Goal: Transaction & Acquisition: Obtain resource

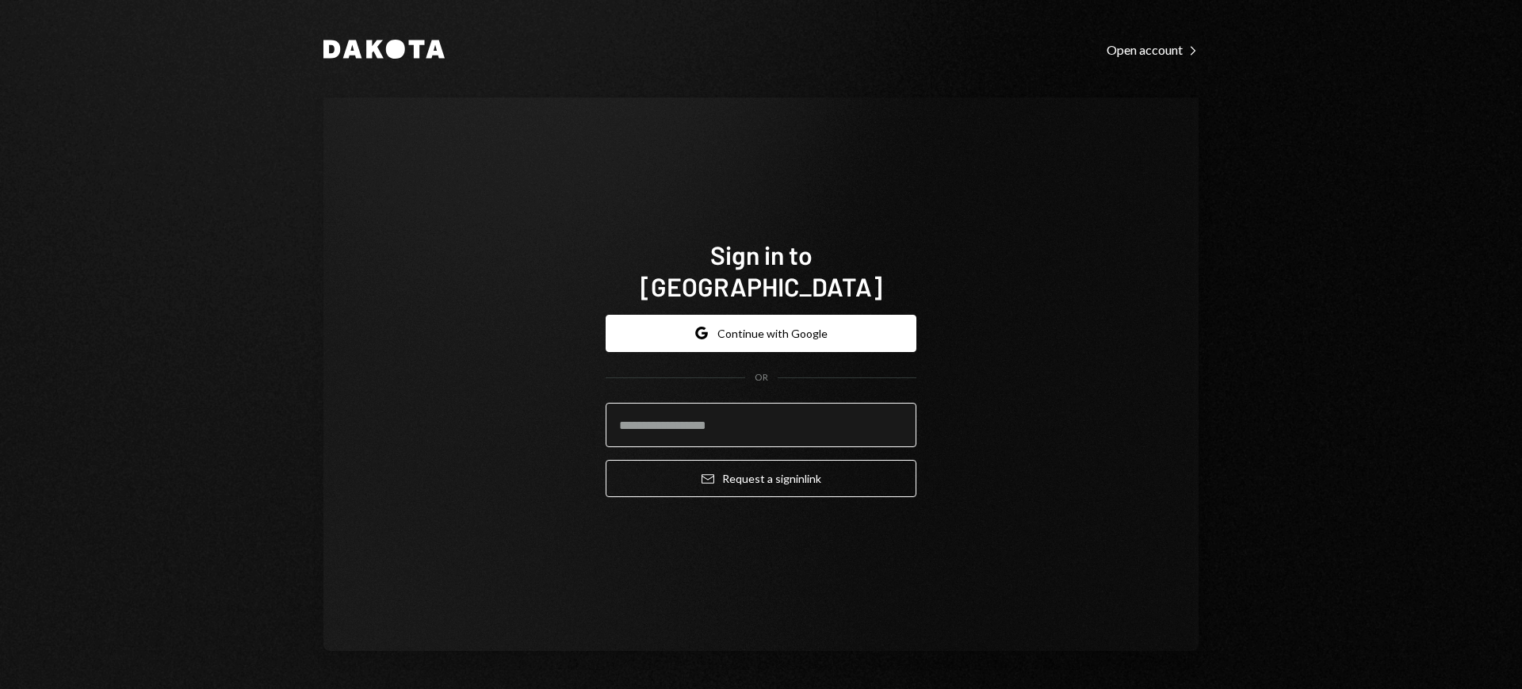
click at [740, 403] on input "email" at bounding box center [761, 425] width 311 height 44
click at [0, 688] on com-1password-button at bounding box center [0, 689] width 0 height 0
type input "**********"
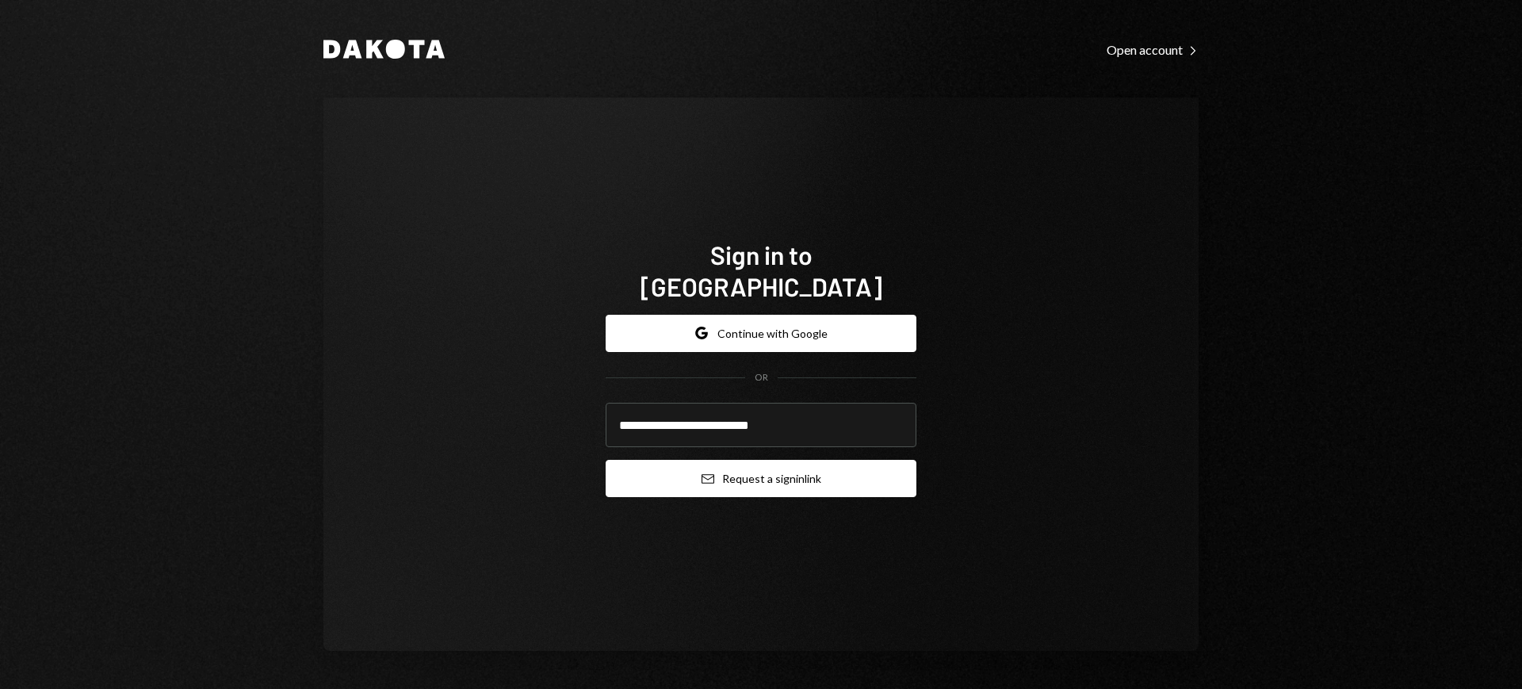
click at [755, 460] on button "Email Request a sign in link" at bounding box center [761, 478] width 311 height 37
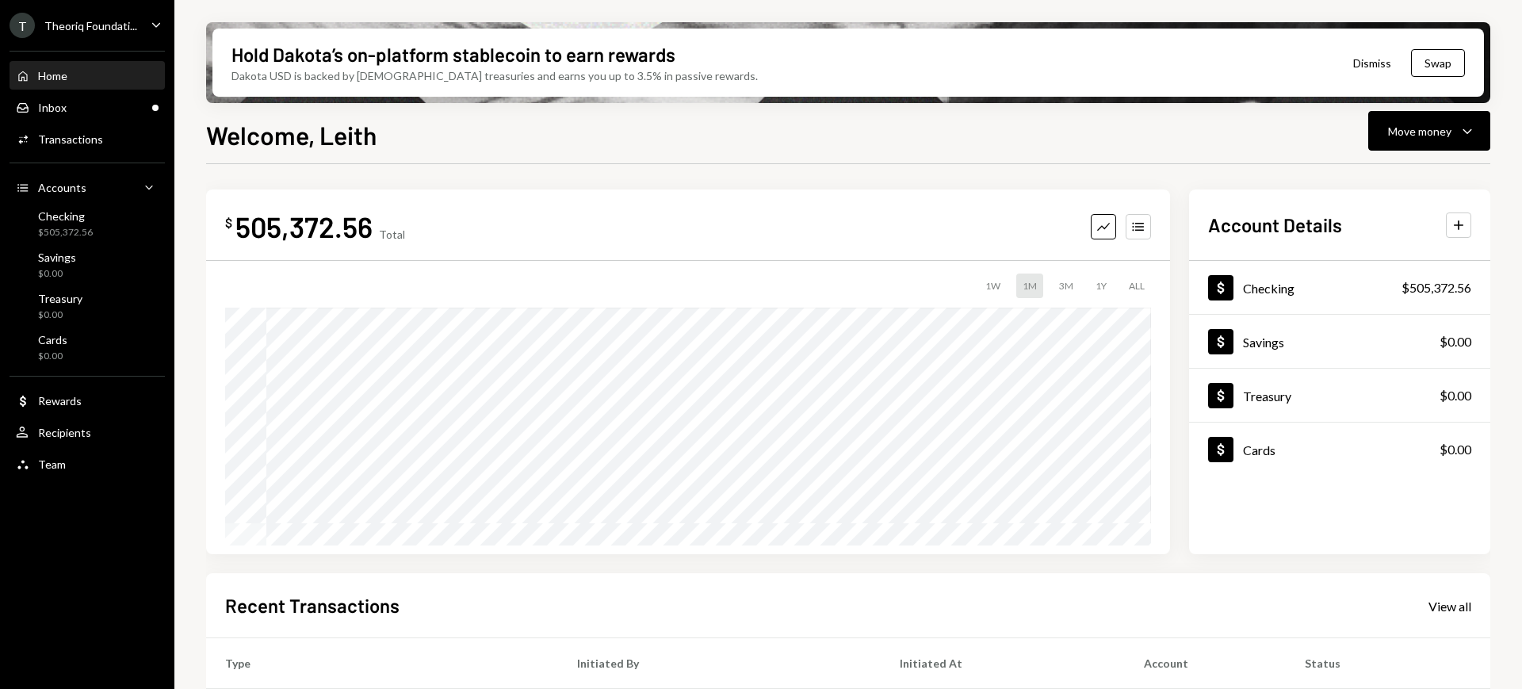
click at [79, 121] on div "Home Home Inbox Inbox Activities Transactions Accounts Accounts Caret Down Chec…" at bounding box center [87, 261] width 174 height 440
click at [87, 113] on div "Inbox Inbox" at bounding box center [87, 107] width 143 height 27
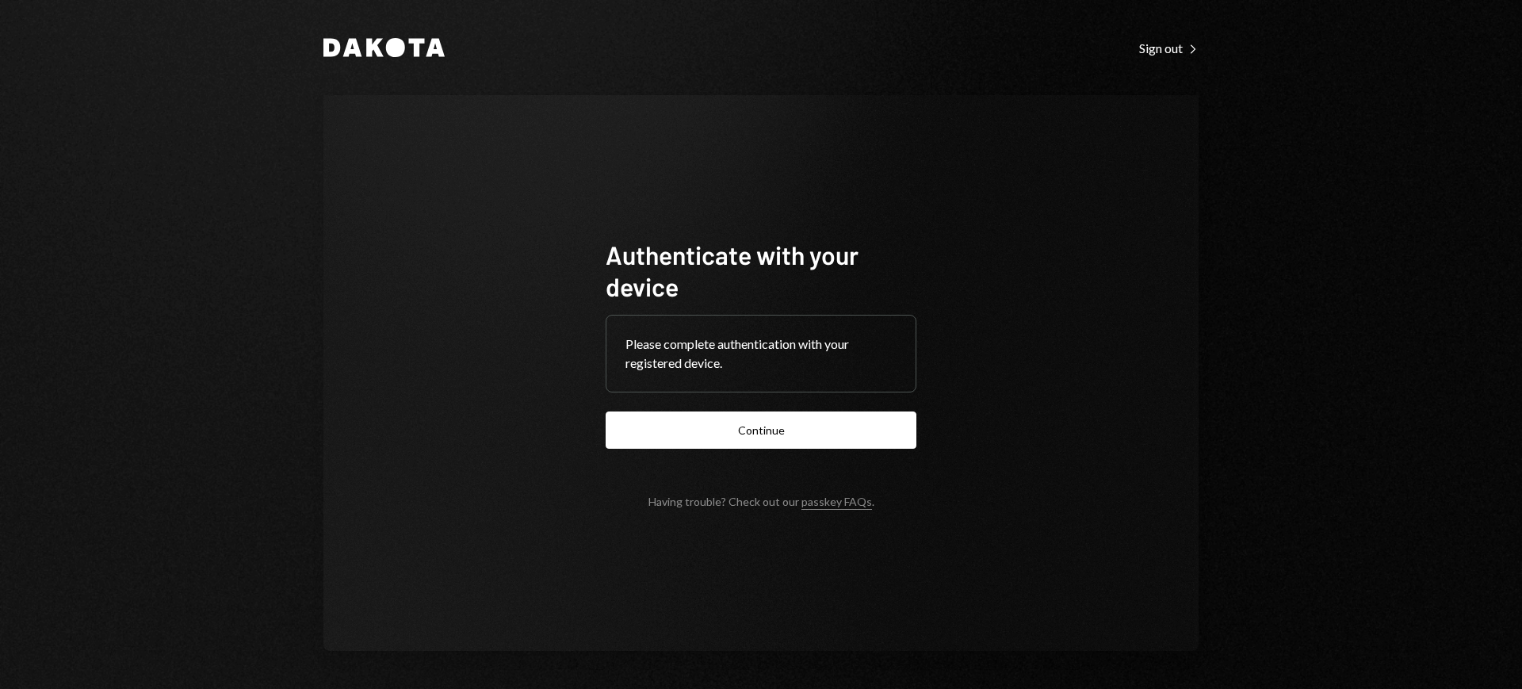
click at [849, 401] on form "Authenticate with your device Please complete authentication with your register…" at bounding box center [761, 374] width 311 height 270
click at [847, 411] on button "Continue" at bounding box center [761, 429] width 311 height 37
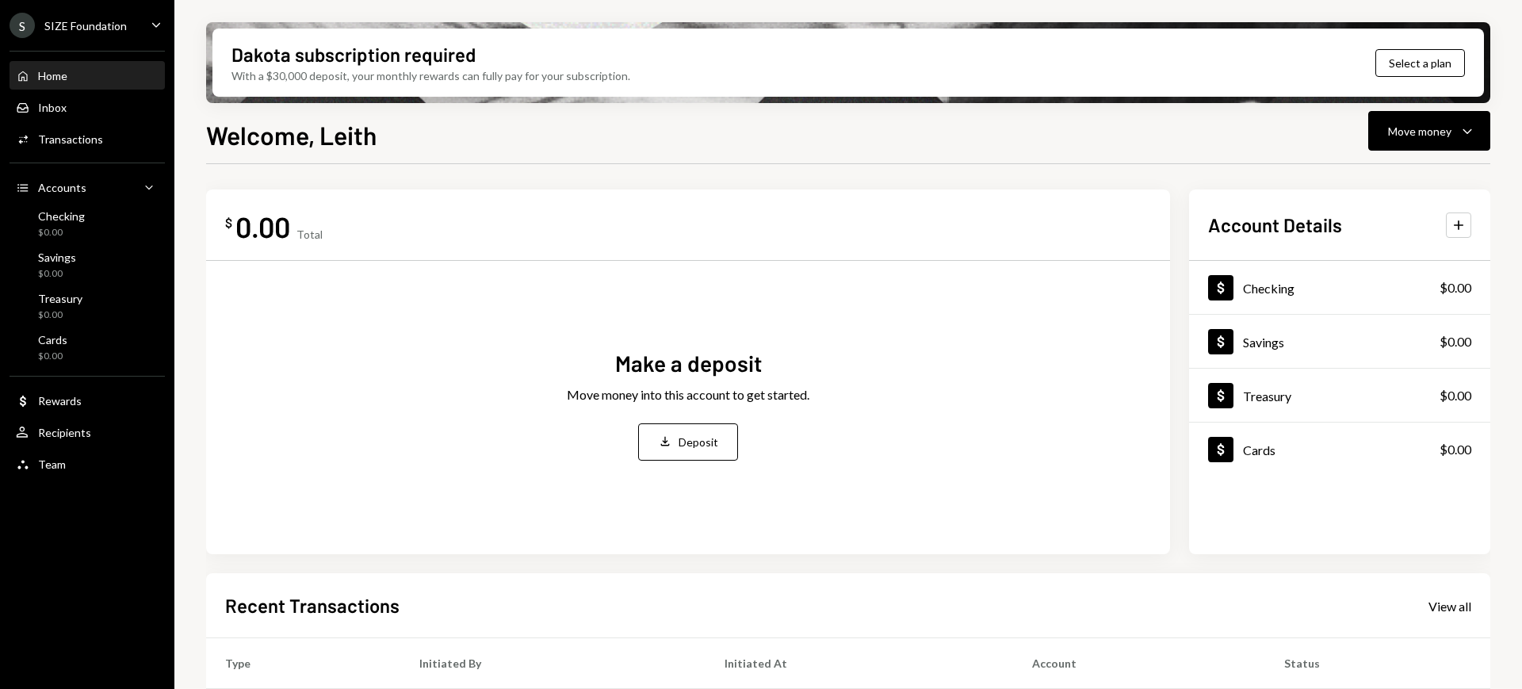
click at [126, 23] on div "S SIZE Foundation Caret Down" at bounding box center [87, 25] width 174 height 25
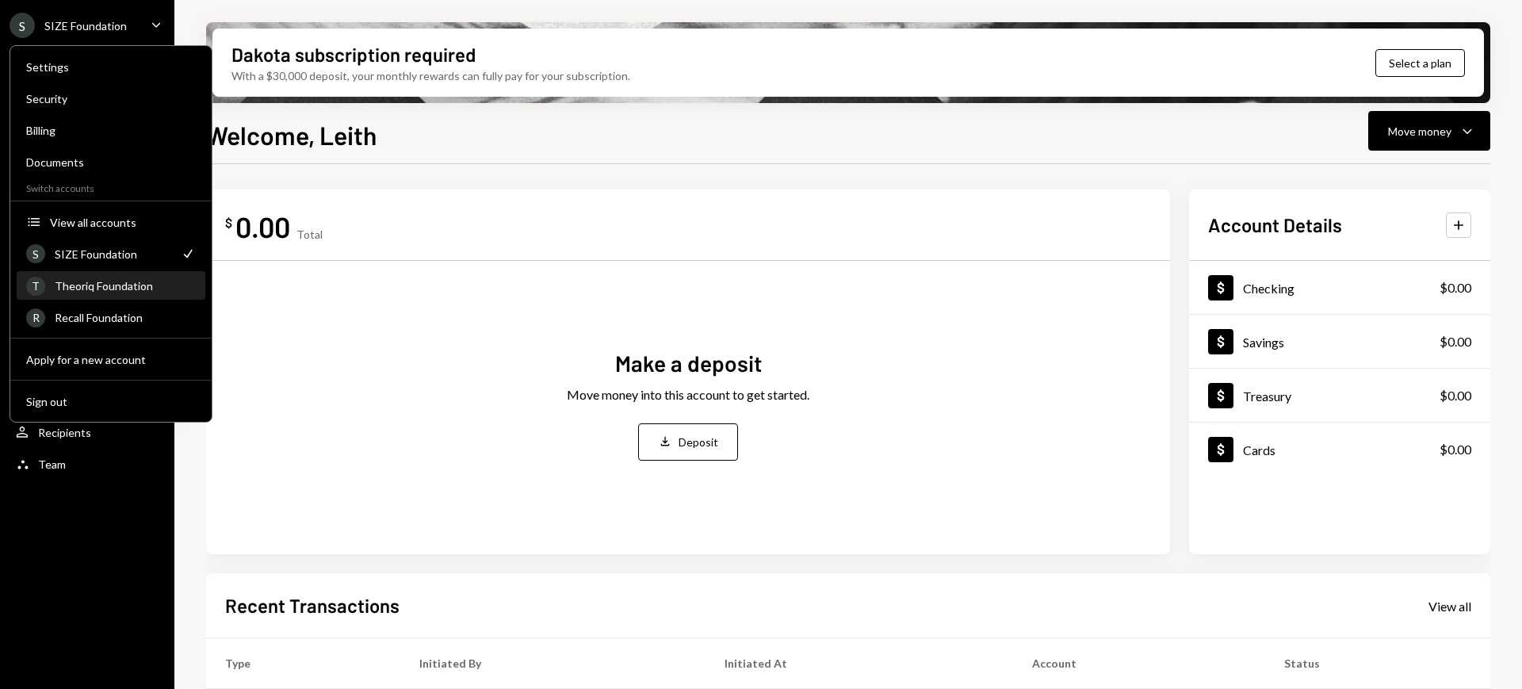
click at [120, 279] on div "Theoriq Foundation" at bounding box center [125, 285] width 141 height 13
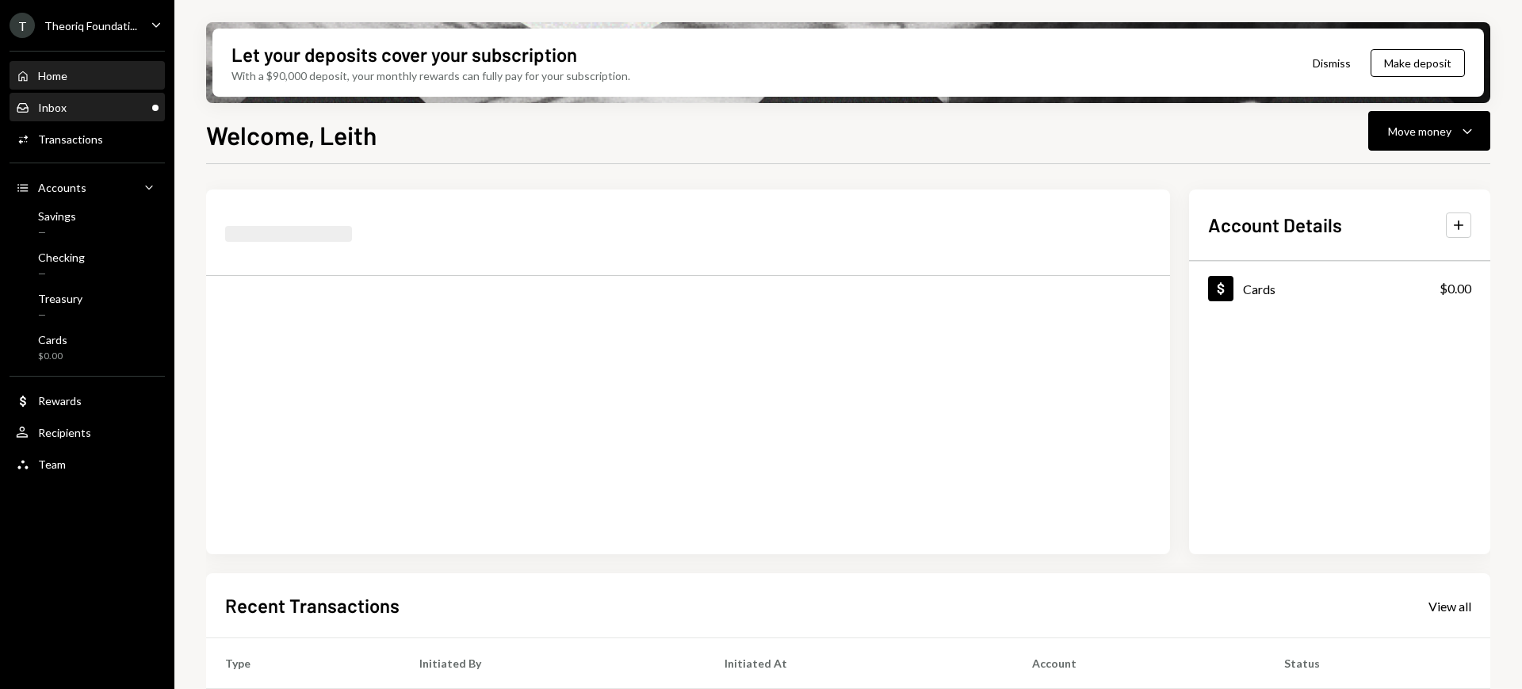
click at [95, 113] on div "Inbox Inbox" at bounding box center [87, 108] width 143 height 14
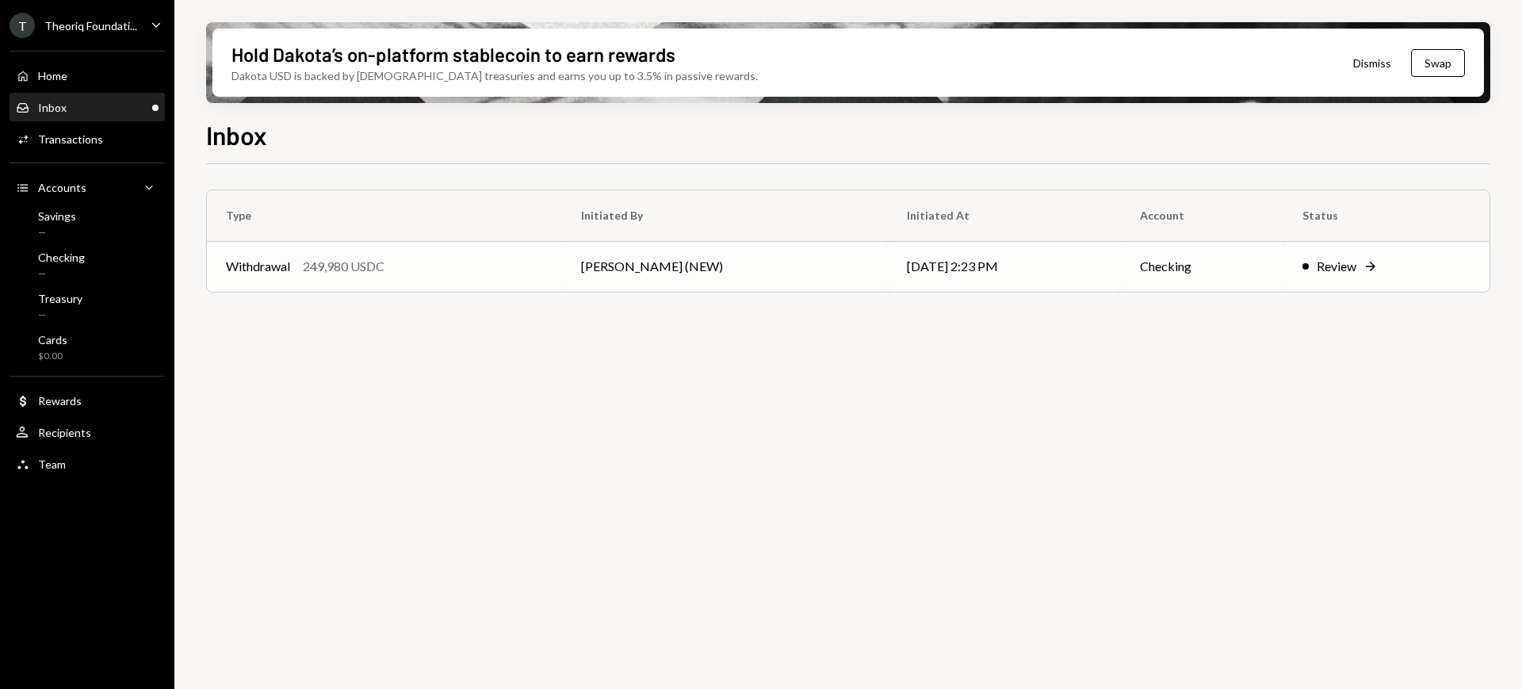
click at [1328, 266] on div "Review" at bounding box center [1337, 266] width 40 height 19
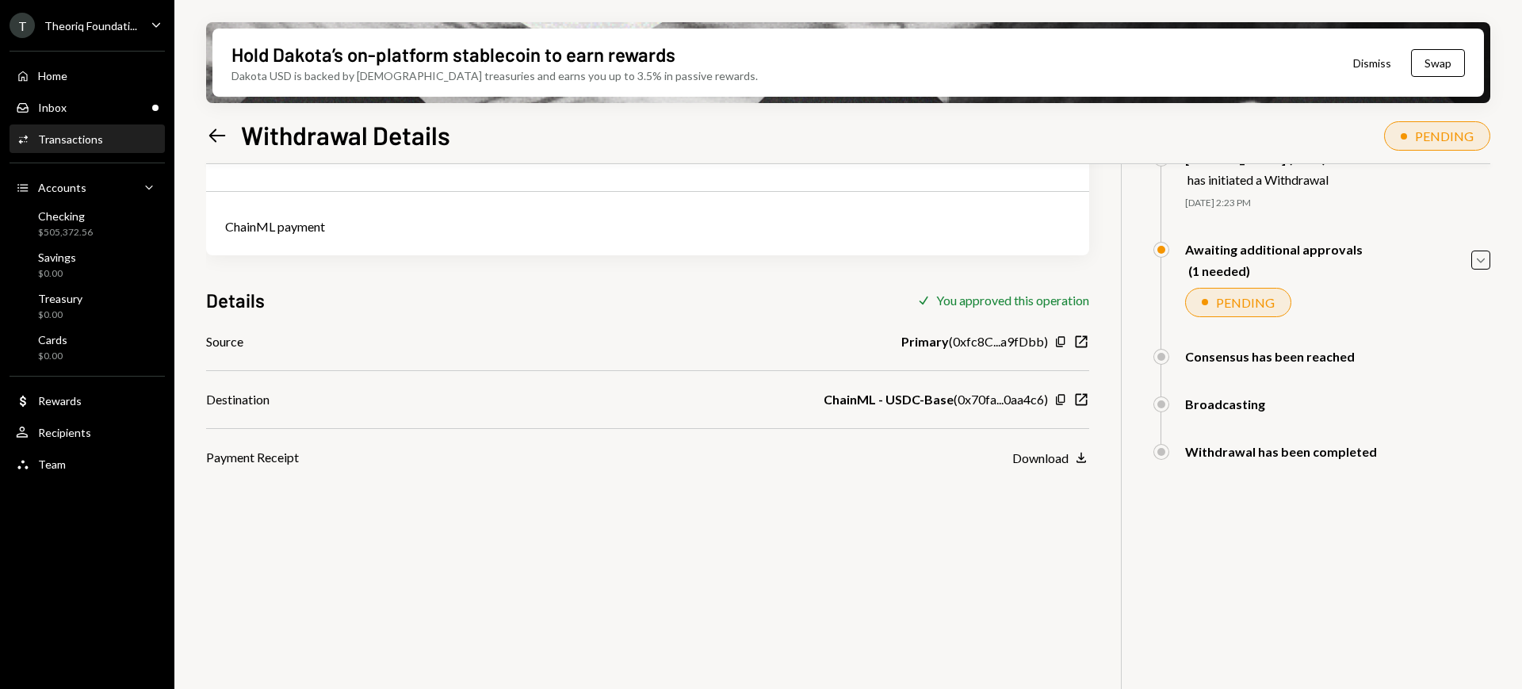
scroll to position [127, 0]
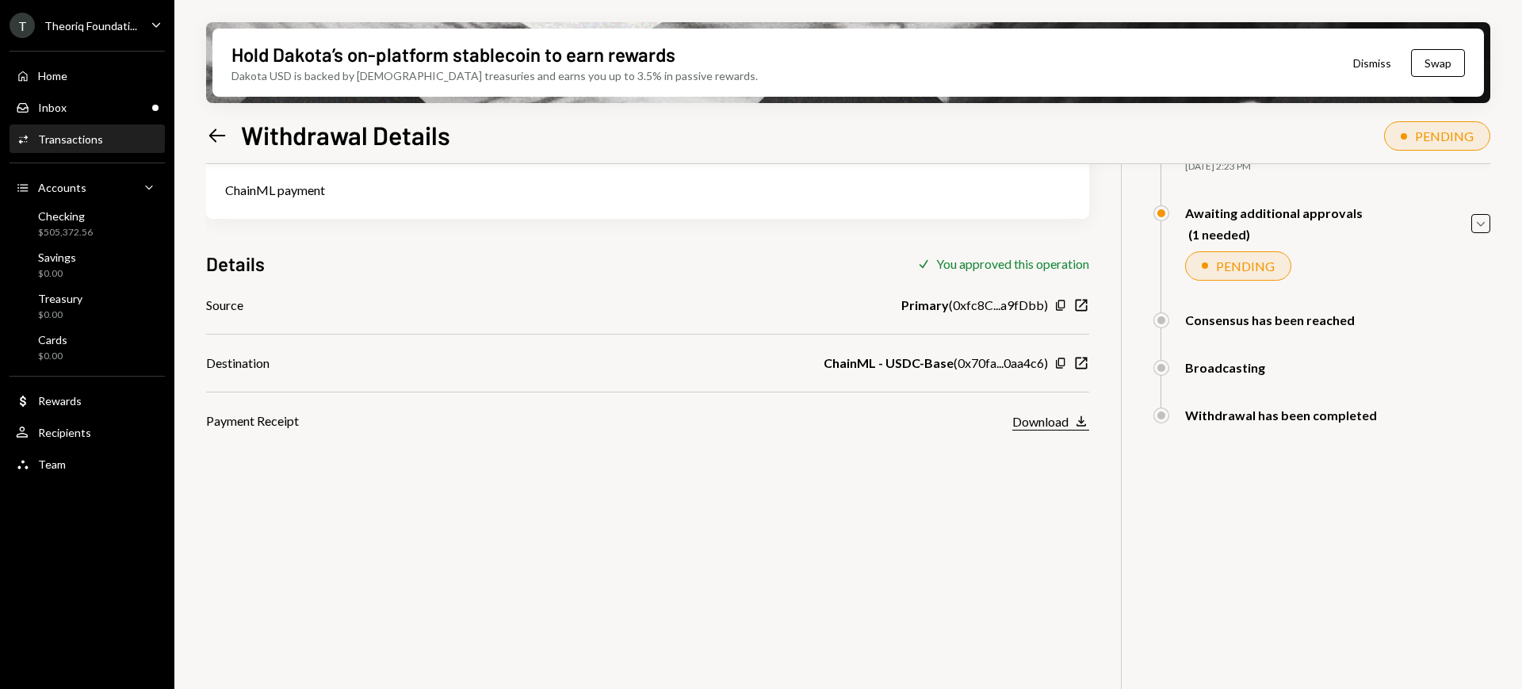
click at [1088, 415] on icon "Download" at bounding box center [1081, 421] width 16 height 16
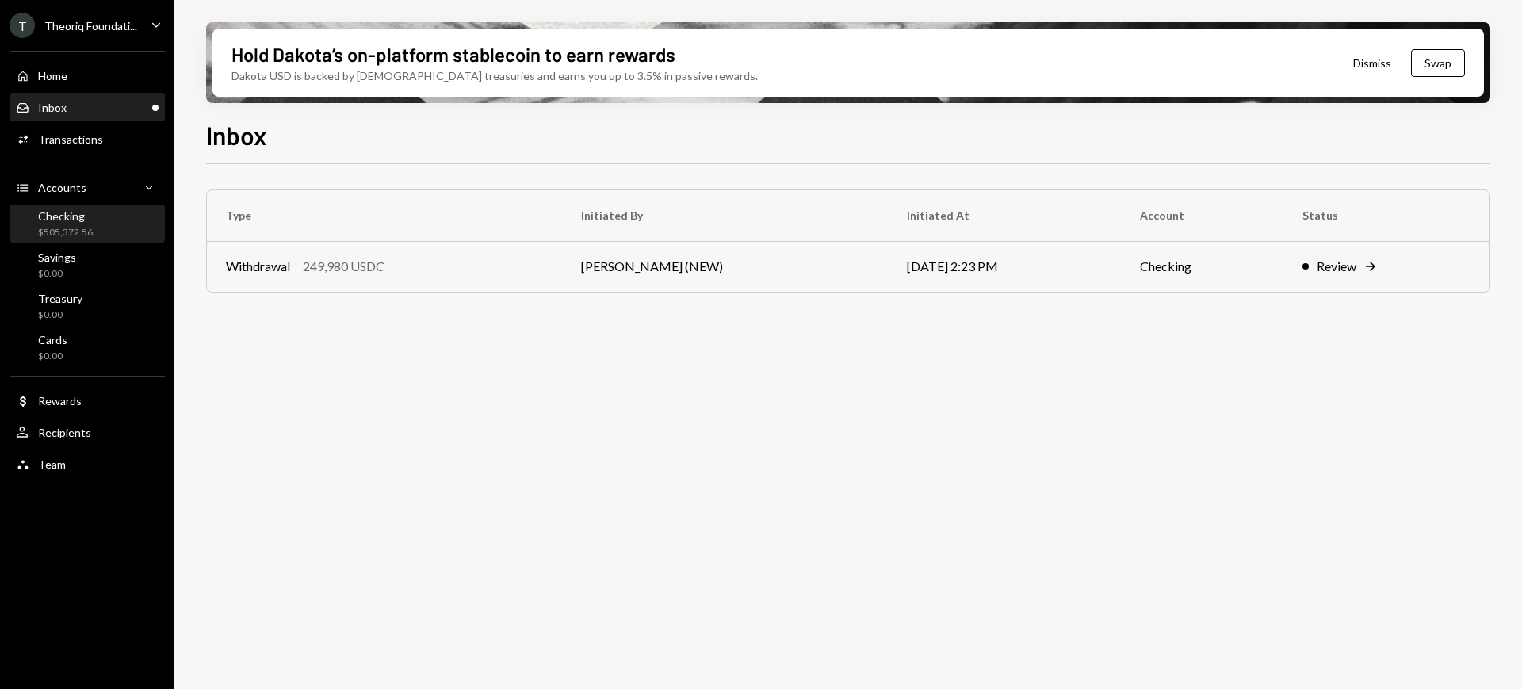
click at [114, 211] on div "Checking $505,372.56" at bounding box center [87, 224] width 143 height 30
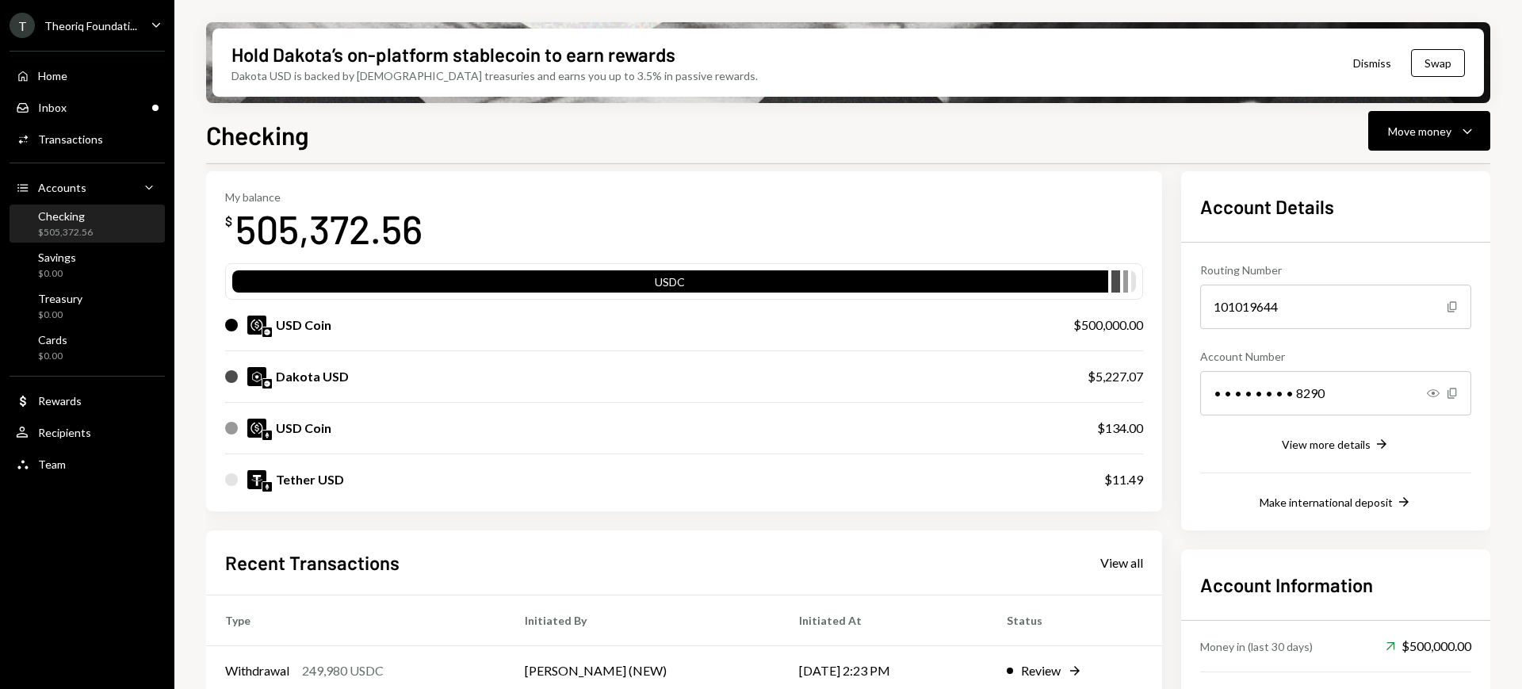
scroll to position [99, 0]
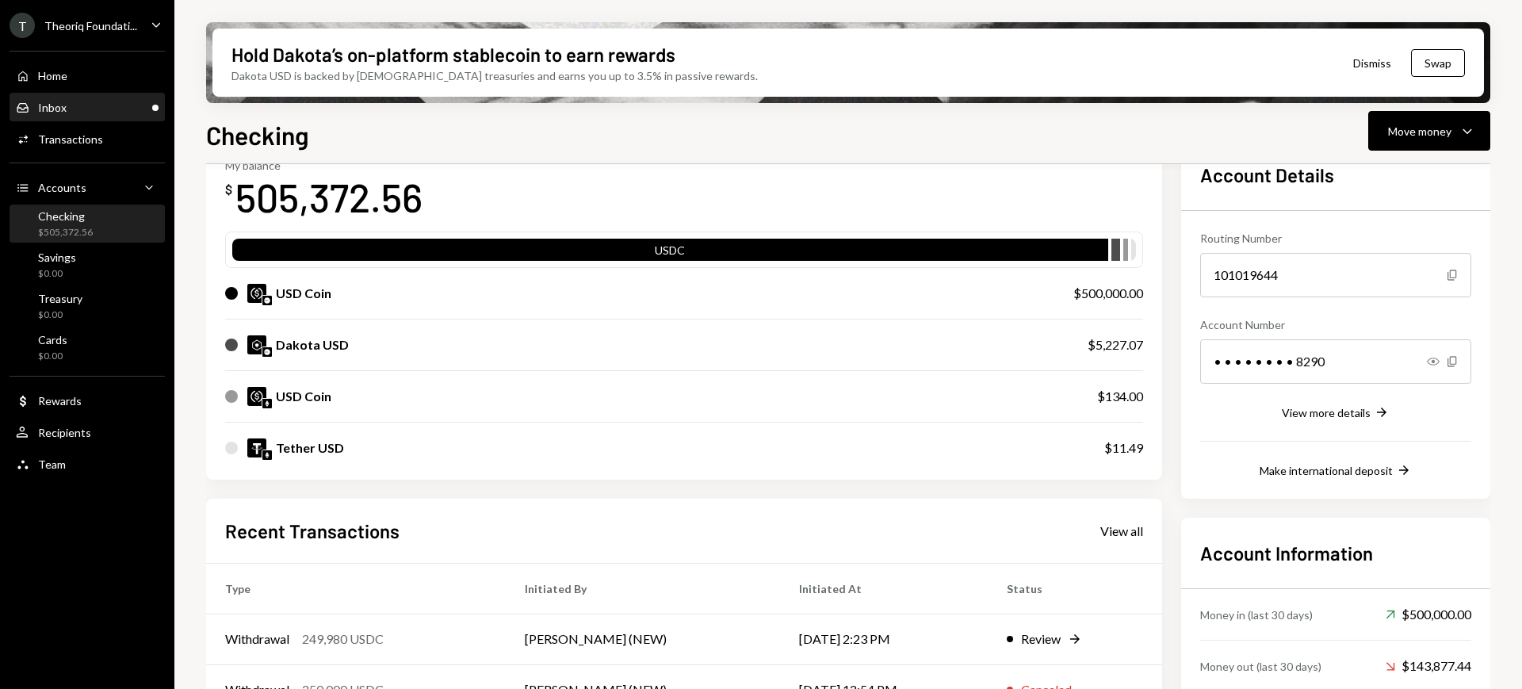
click at [105, 101] on div "Inbox Inbox" at bounding box center [87, 108] width 143 height 14
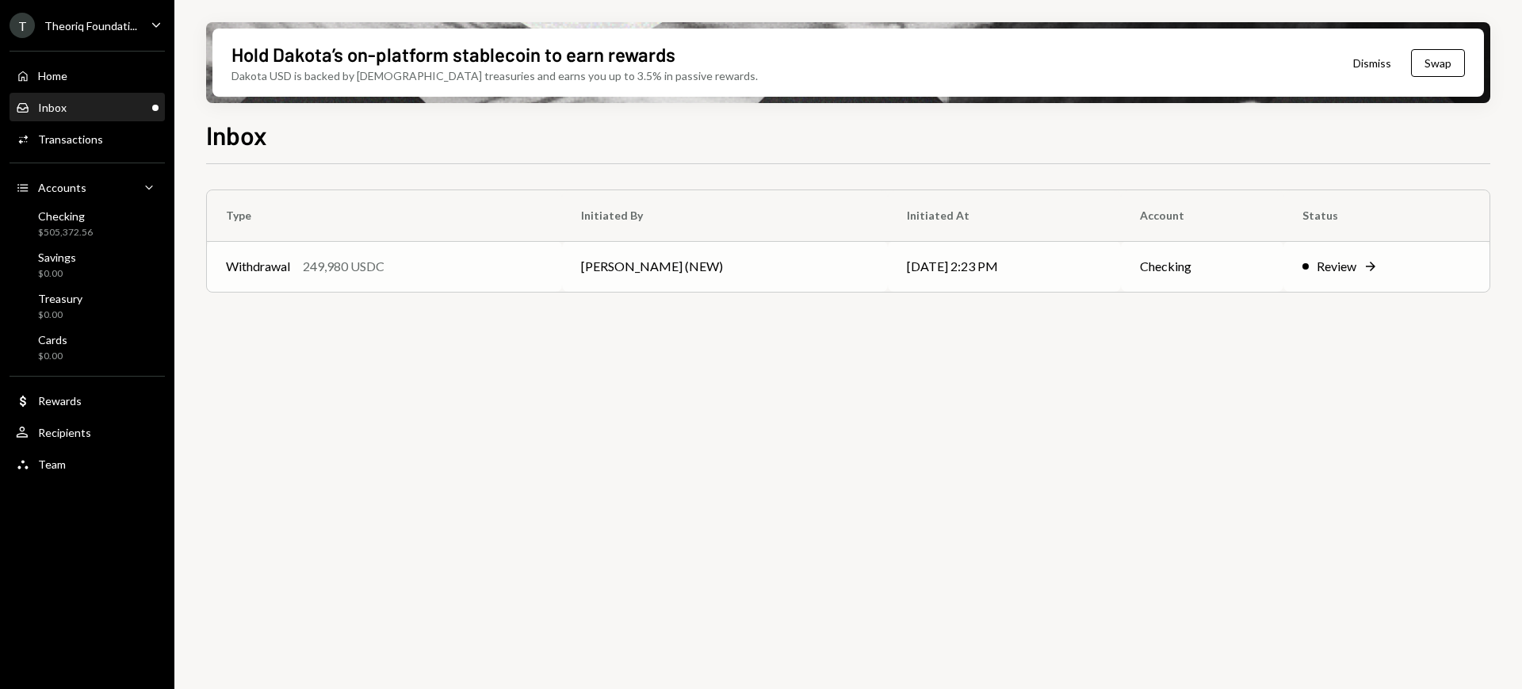
click at [1046, 277] on td "[DATE] 2:23 PM" at bounding box center [1005, 266] width 234 height 51
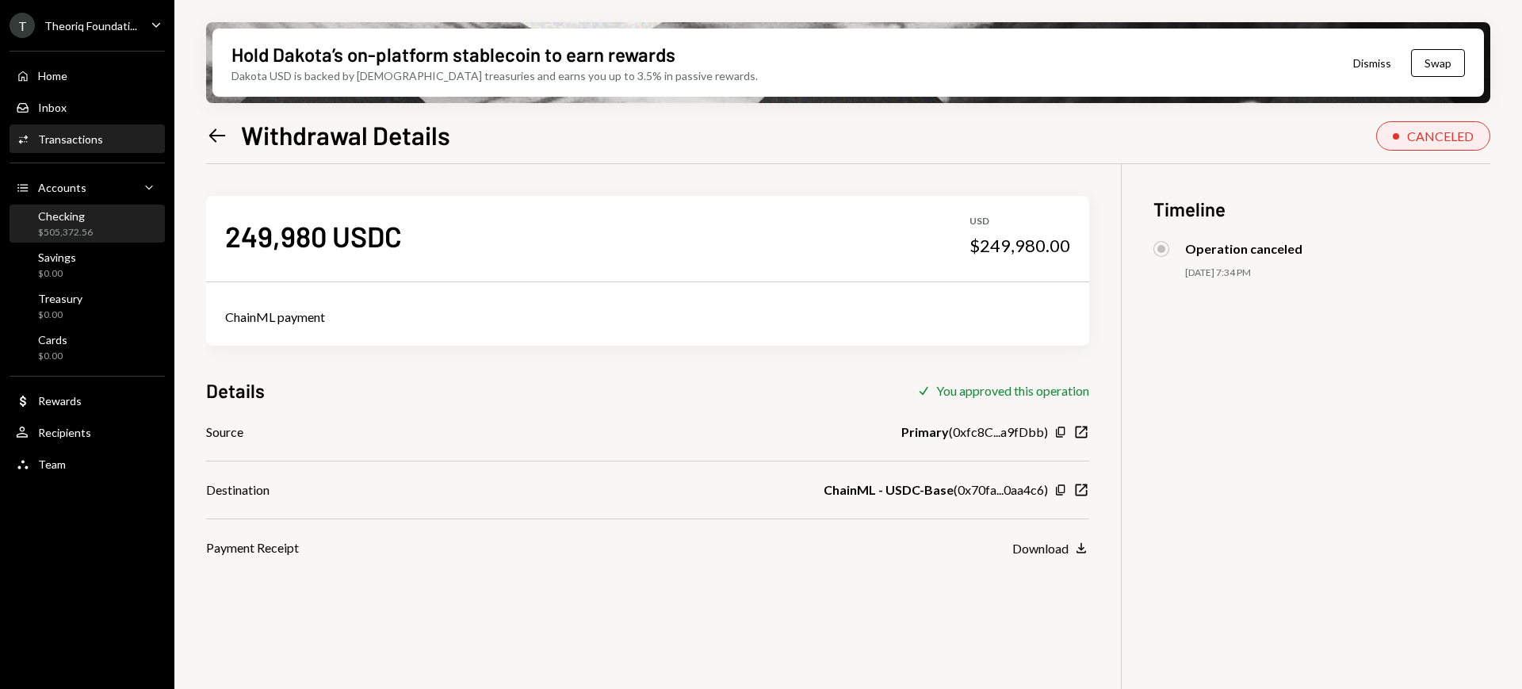
click at [89, 218] on div "Checking" at bounding box center [65, 215] width 55 height 13
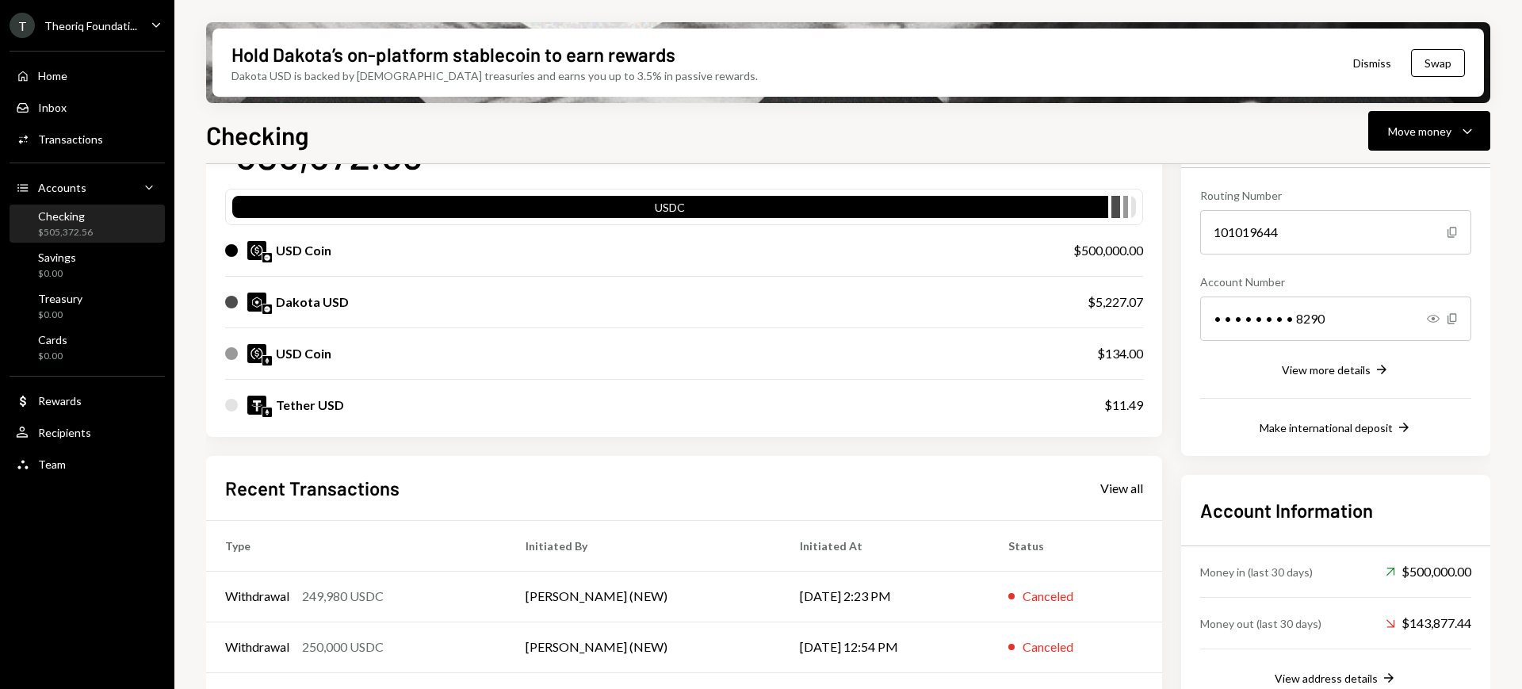
scroll to position [99, 0]
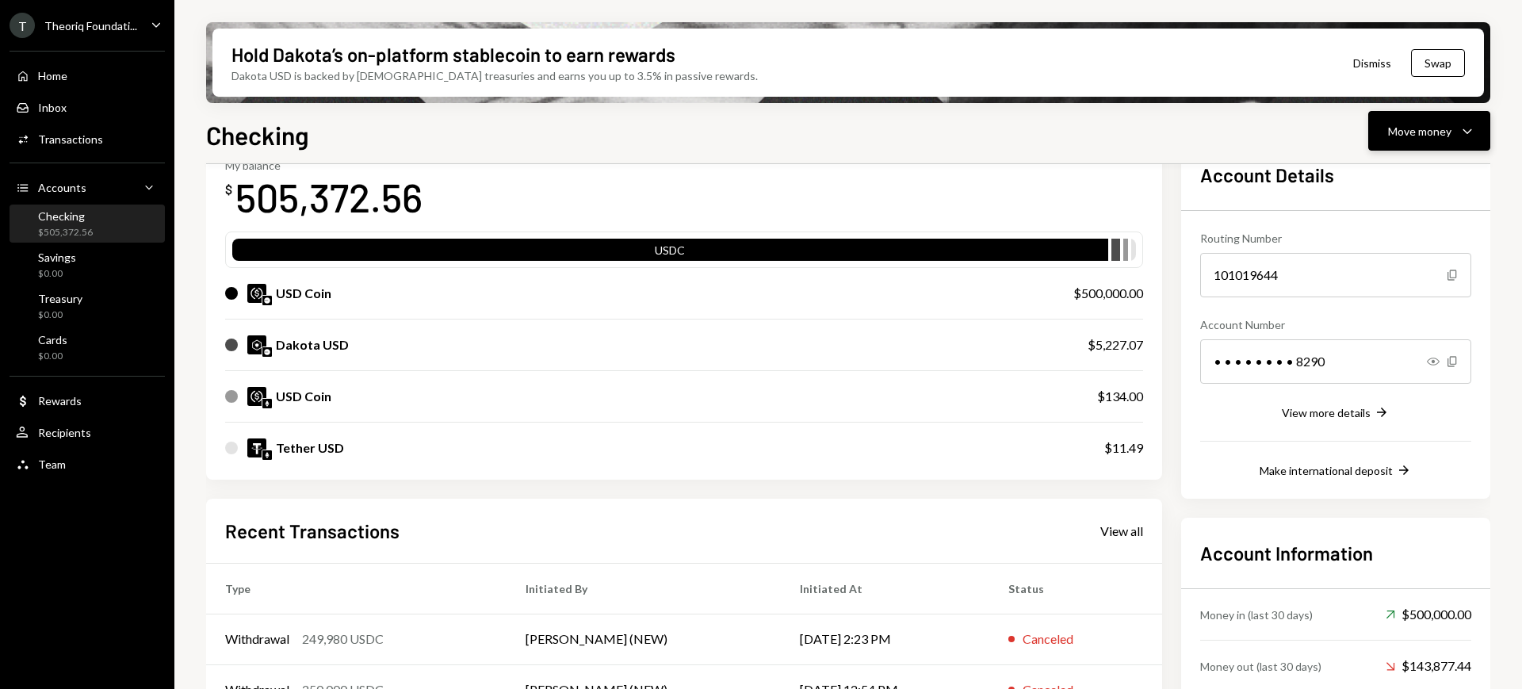
click at [1432, 139] on div "Move money Caret Down" at bounding box center [1429, 130] width 82 height 19
click at [1394, 260] on div "Deposit Deposit" at bounding box center [1404, 250] width 159 height 36
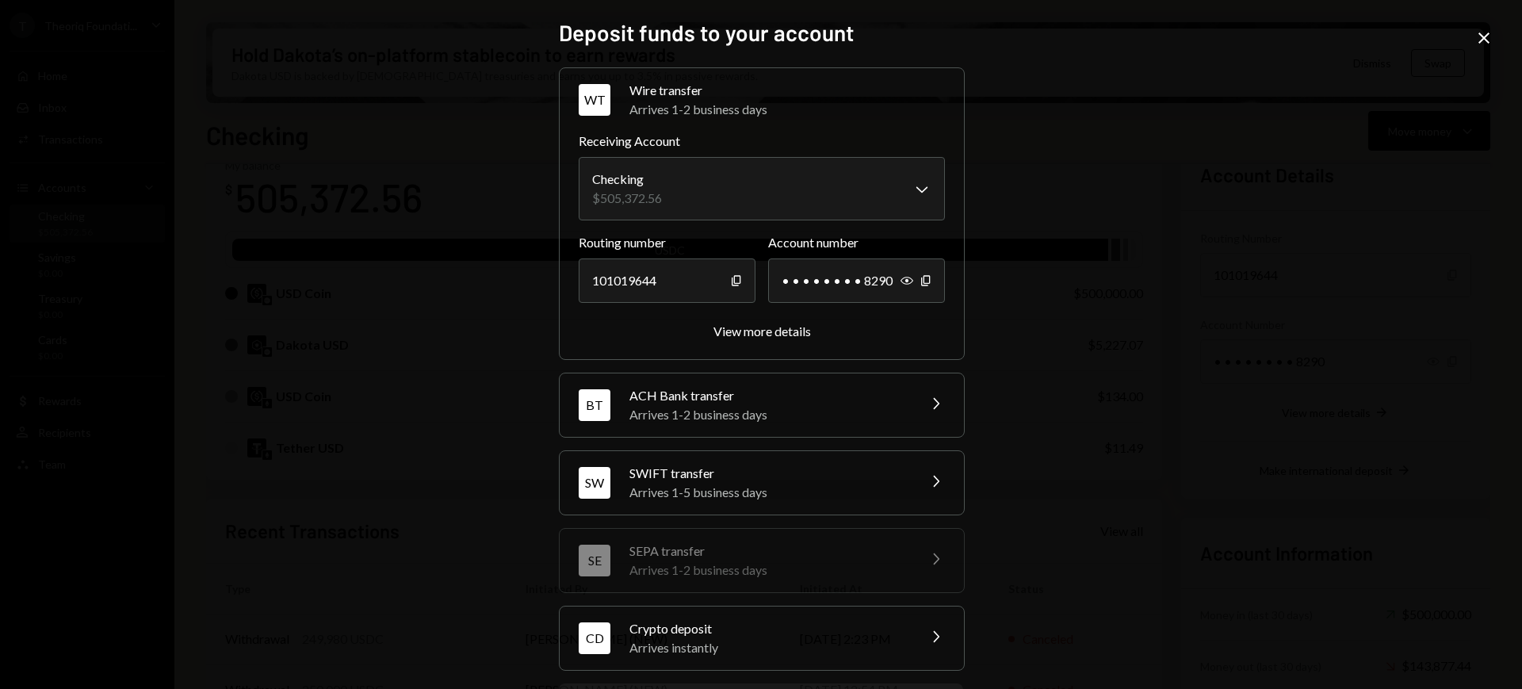
click at [1486, 30] on icon "Close" at bounding box center [1483, 38] width 19 height 19
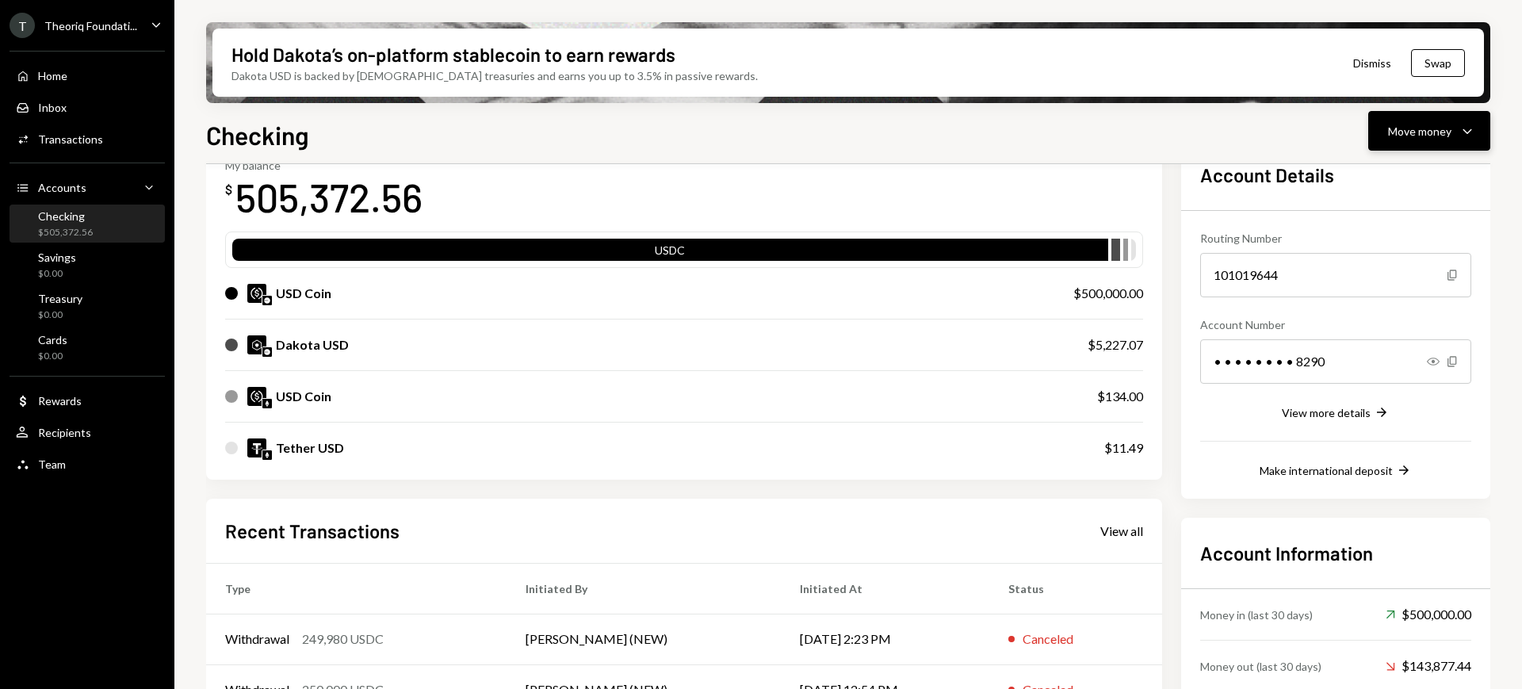
click at [1434, 124] on div "Move money" at bounding box center [1419, 131] width 63 height 17
click at [1416, 168] on div "Withdraw Send" at bounding box center [1404, 179] width 159 height 36
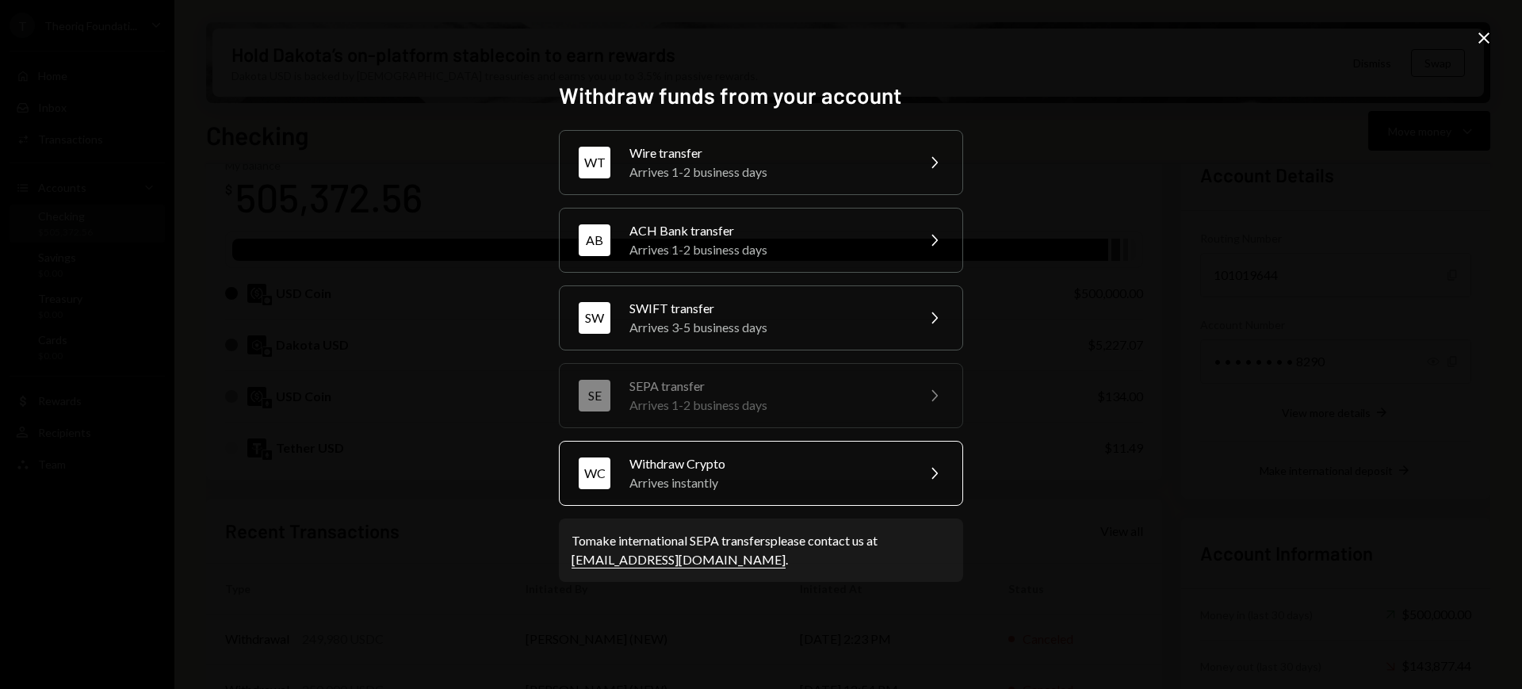
click at [903, 448] on div "WC Withdraw Crypto Arrives instantly Chevron Right" at bounding box center [761, 473] width 404 height 65
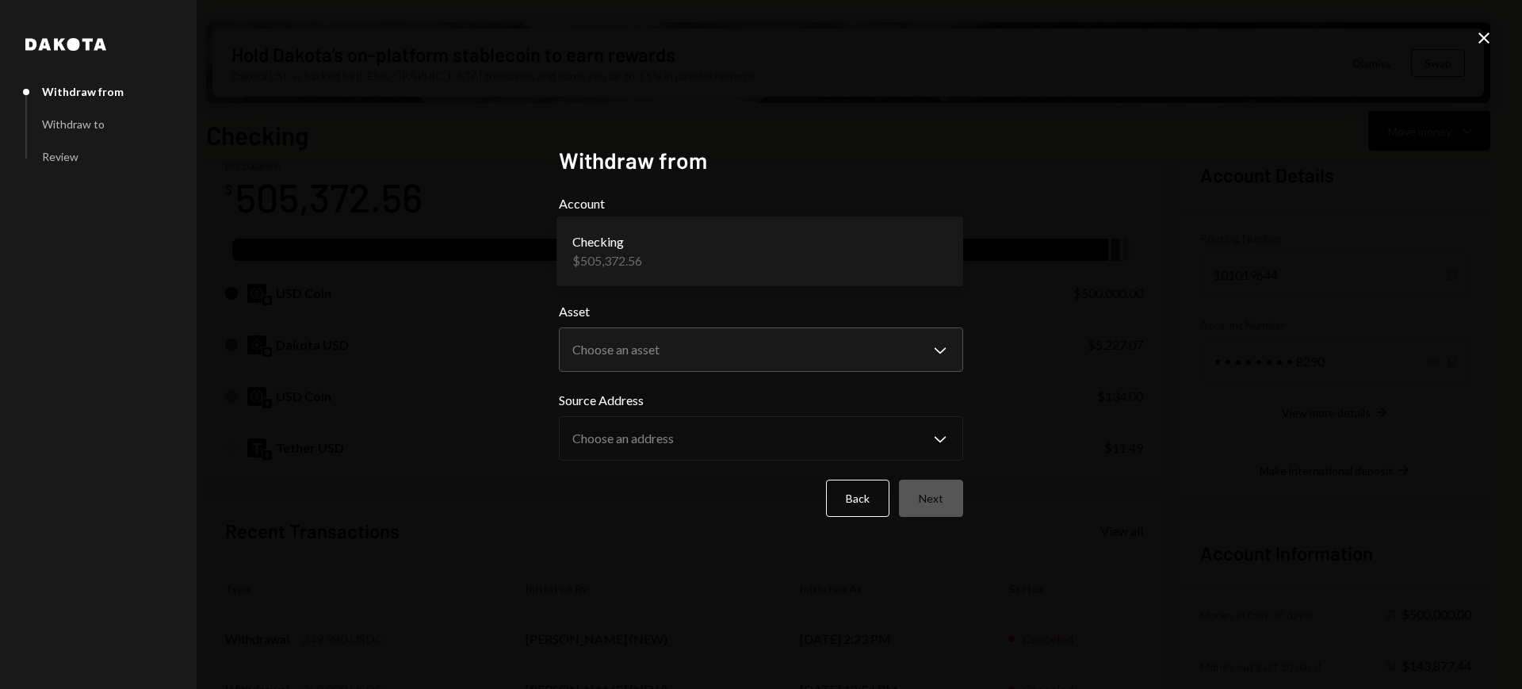
click at [899, 245] on body "T Theoriq Foundati... Caret Down Home Home Inbox Inbox Activities Transactions …" at bounding box center [761, 344] width 1522 height 689
click at [916, 342] on body "T Theoriq Foundati... Caret Down Home Home Inbox Inbox Activities Transactions …" at bounding box center [761, 344] width 1522 height 689
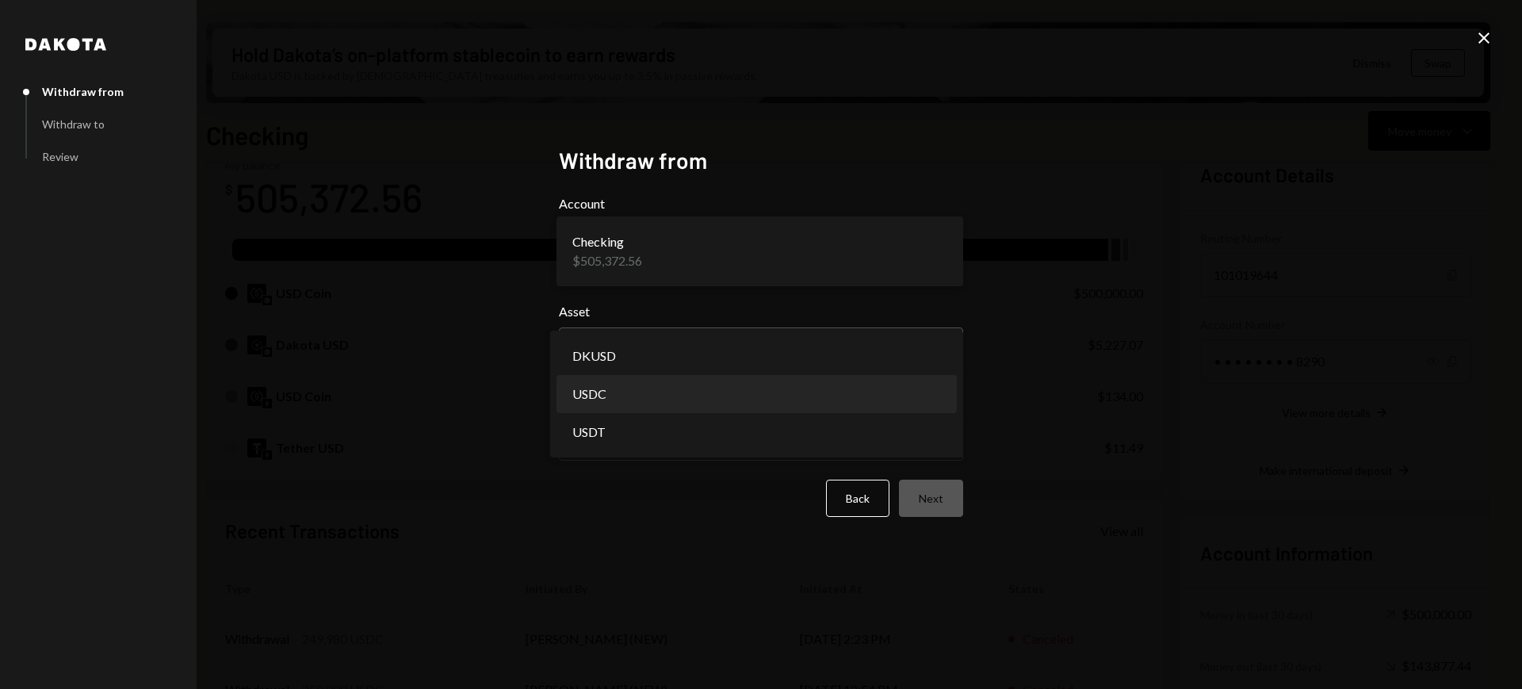
select select "****"
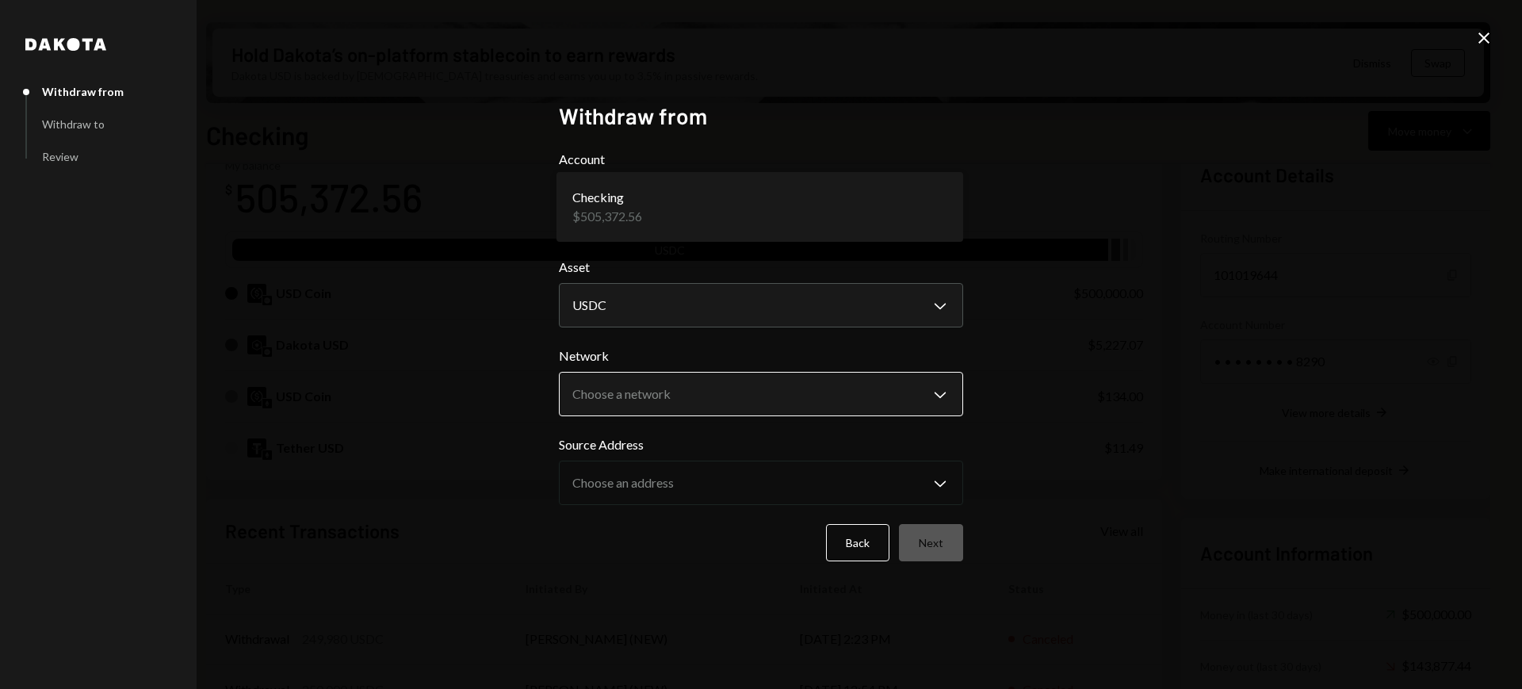
click at [908, 396] on body "T Theoriq Foundati... Caret Down Home Home Inbox Inbox Activities Transactions …" at bounding box center [761, 344] width 1522 height 689
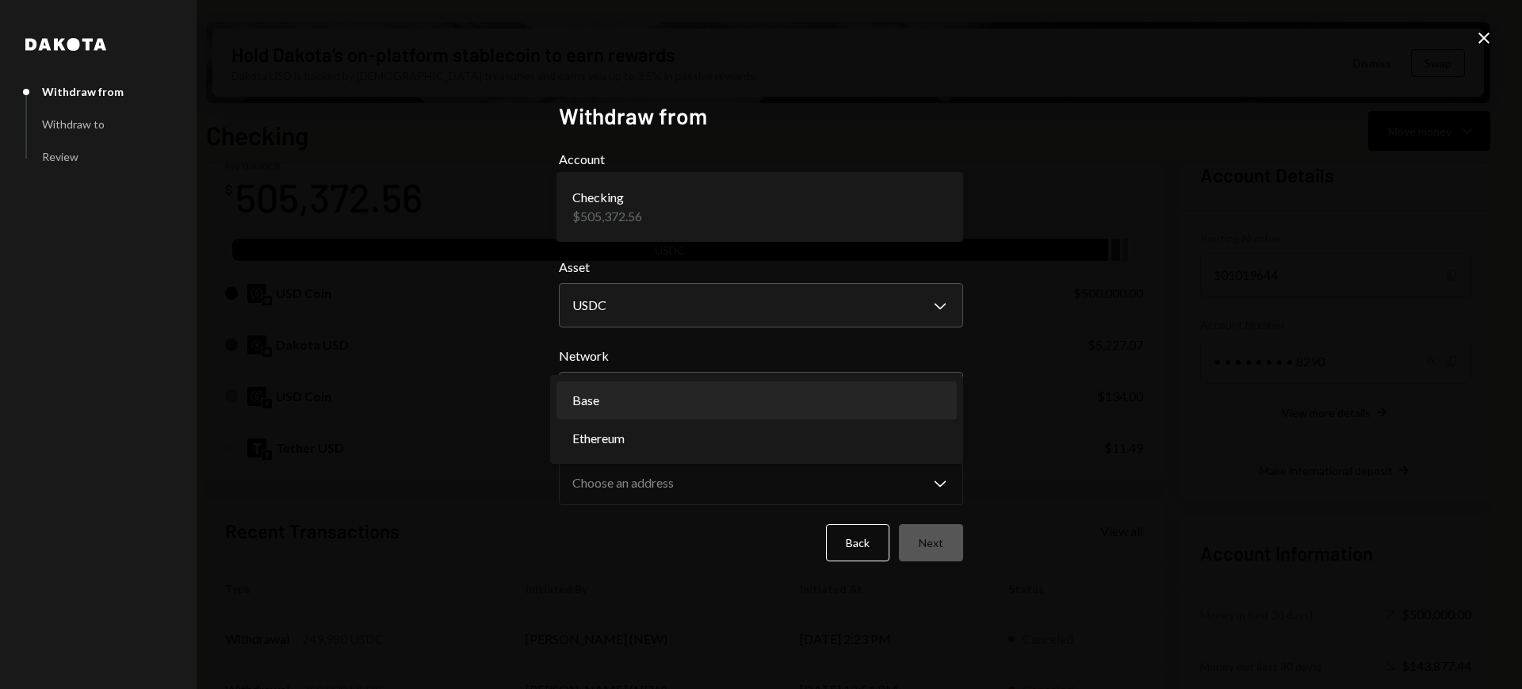
select select "**********"
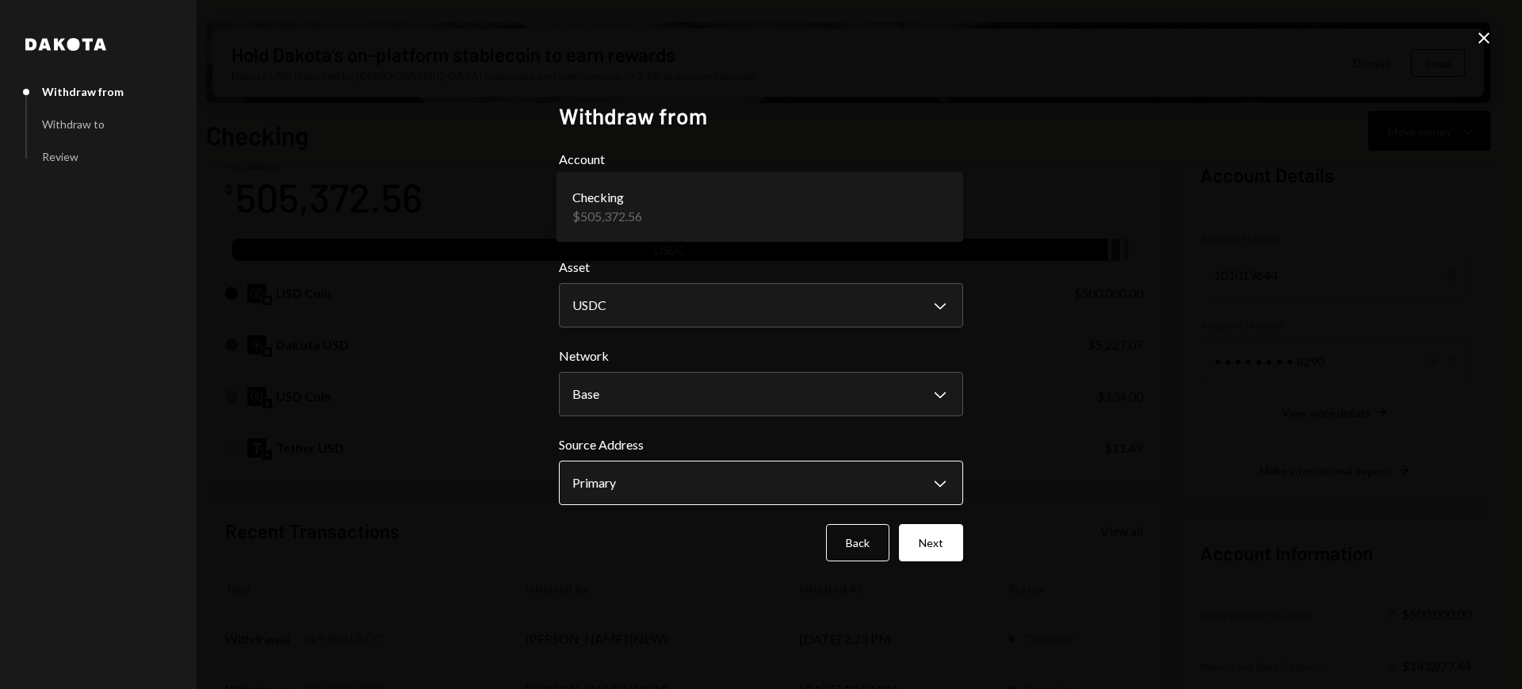
click at [916, 485] on body "T Theoriq Foundati... Caret Down Home Home Inbox Inbox Activities Transactions …" at bounding box center [761, 344] width 1522 height 689
click at [1049, 396] on div "**********" at bounding box center [761, 344] width 1522 height 689
click at [946, 547] on button "Next" at bounding box center [931, 542] width 64 height 37
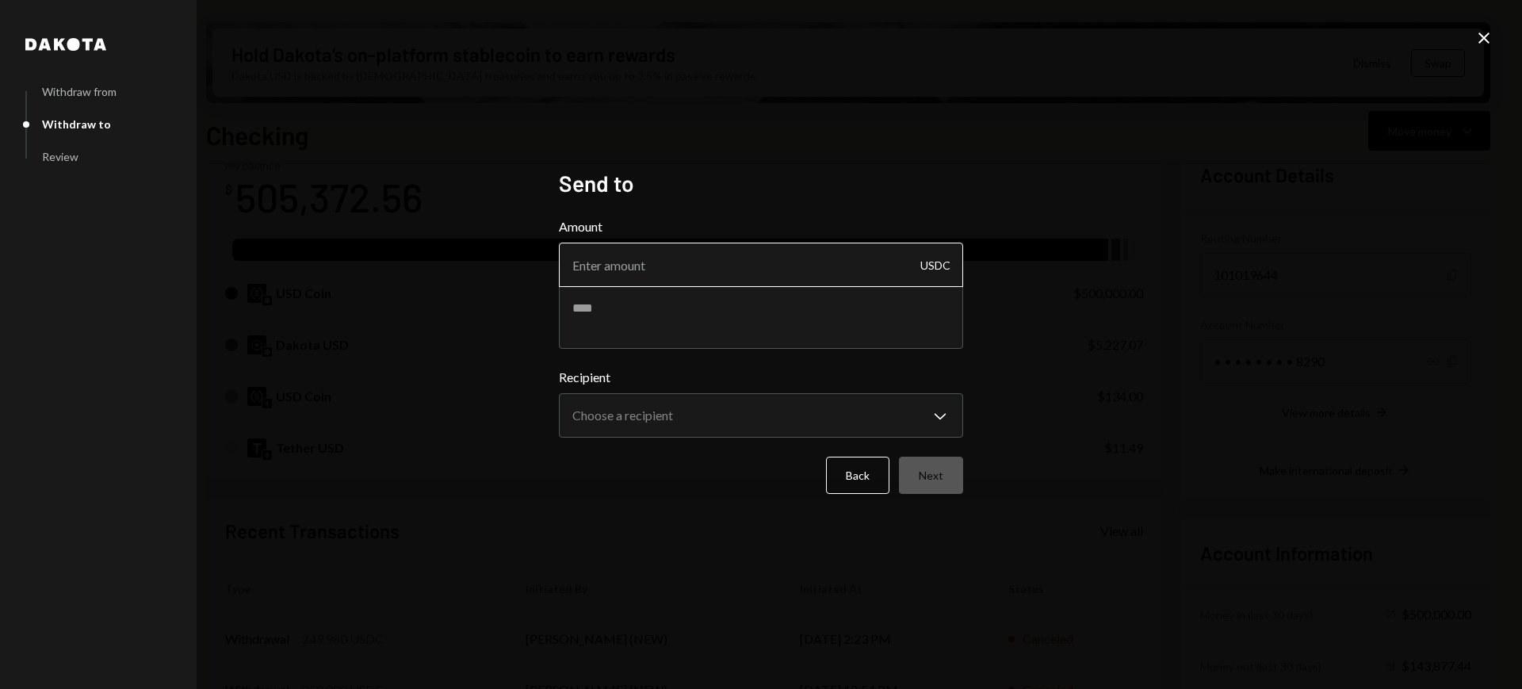
click at [813, 273] on input "Amount" at bounding box center [761, 265] width 404 height 44
type input "249980"
type textarea "**********"
click at [815, 421] on body "T Theoriq Foundati... Caret Down Home Home Inbox Inbox Activities Transactions …" at bounding box center [761, 344] width 1522 height 689
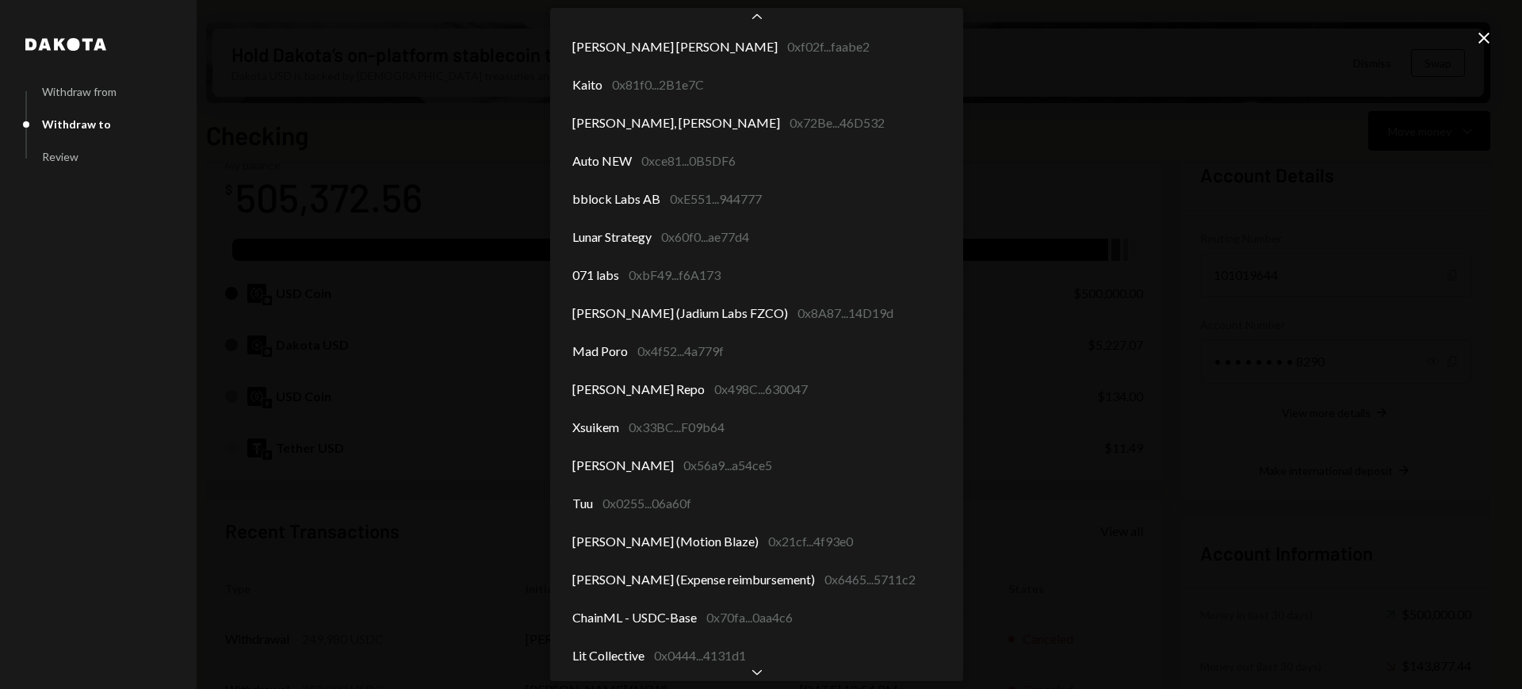
scroll to position [576, 0]
select select "**********"
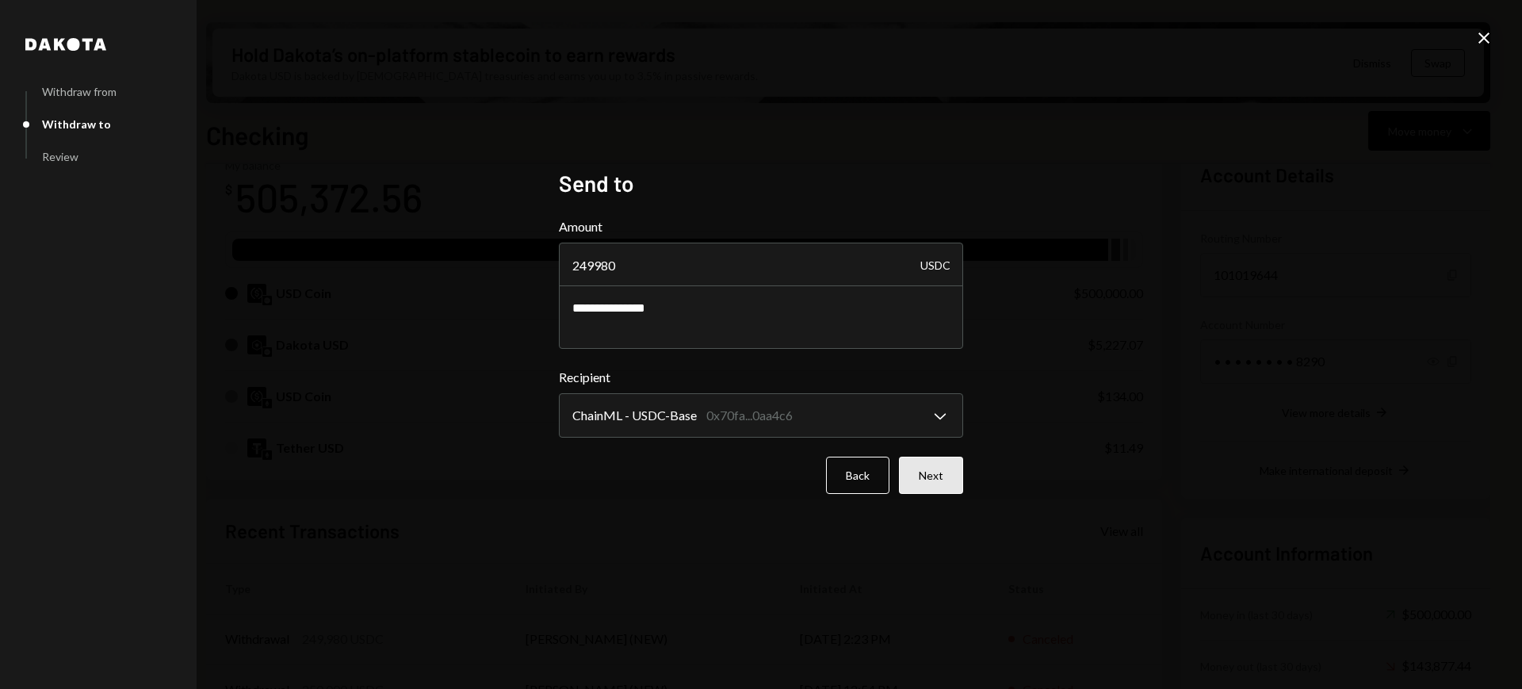
click at [944, 472] on button "Next" at bounding box center [931, 475] width 64 height 37
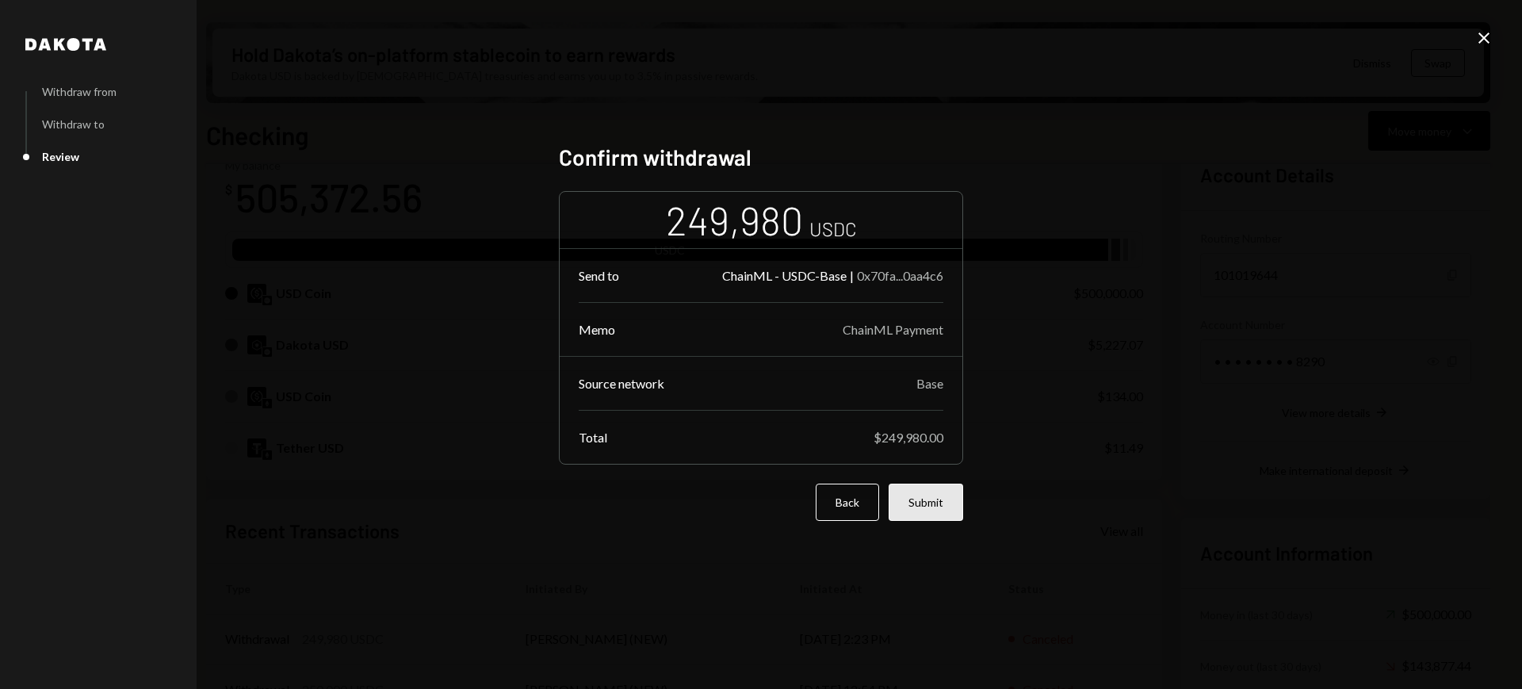
click at [925, 507] on button "Submit" at bounding box center [926, 502] width 75 height 37
click at [855, 503] on button "Back" at bounding box center [847, 502] width 63 height 37
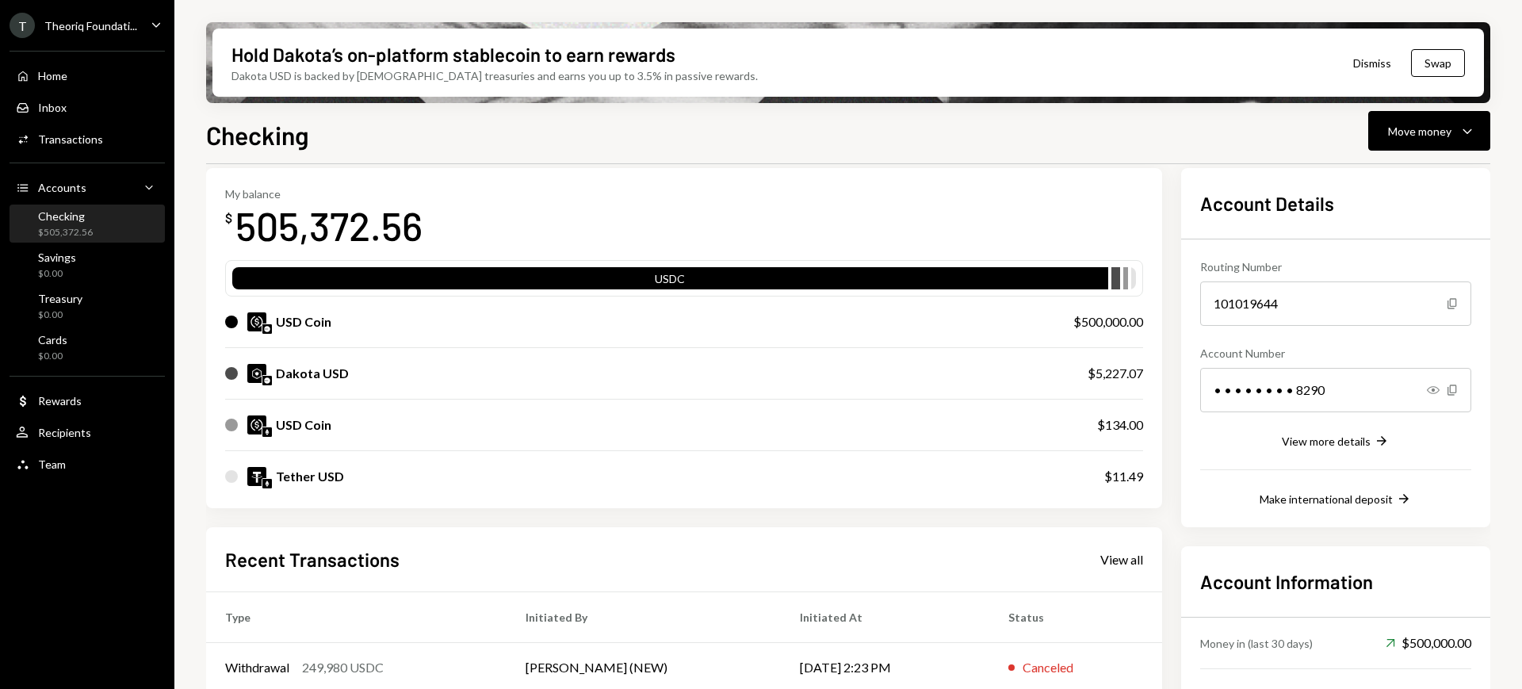
scroll to position [0, 0]
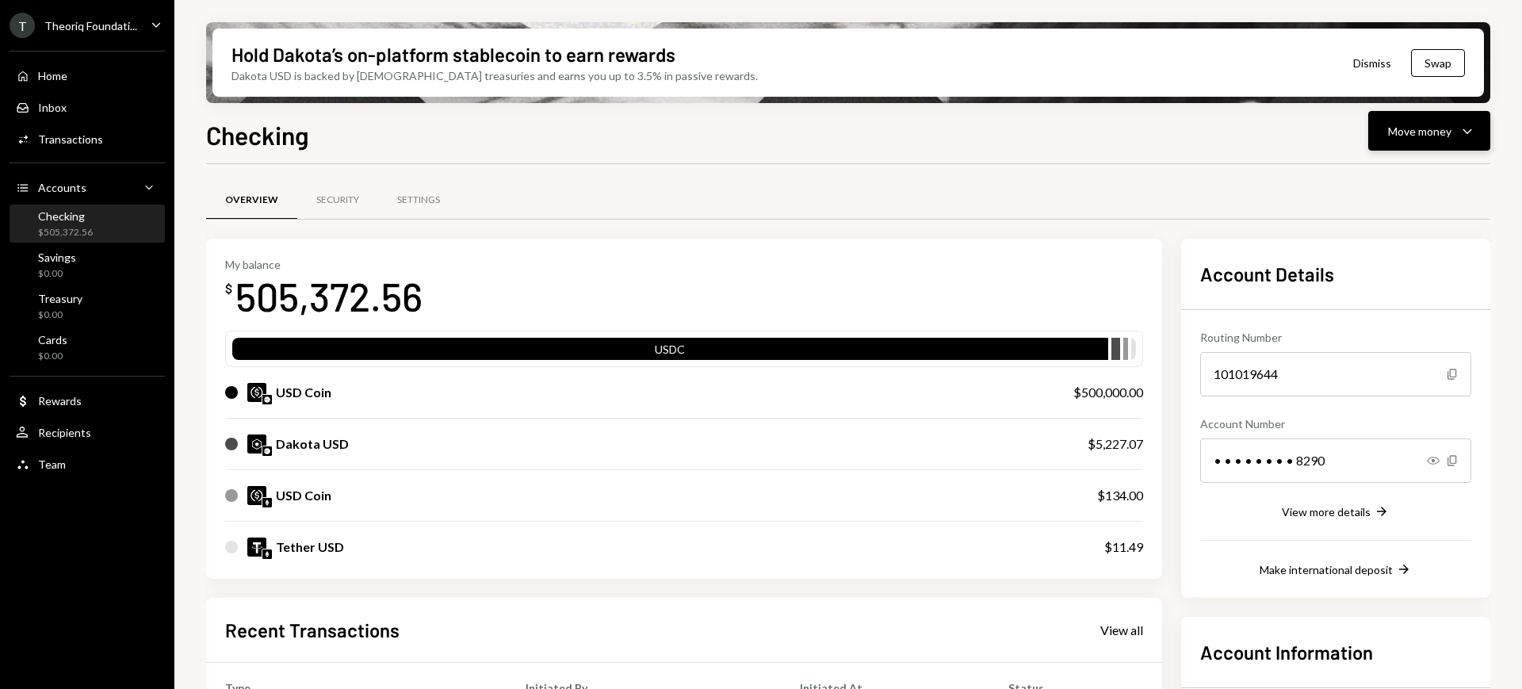
click at [1416, 132] on div "Move money" at bounding box center [1419, 131] width 63 height 17
click at [1424, 186] on div "Withdraw Send" at bounding box center [1404, 179] width 159 height 36
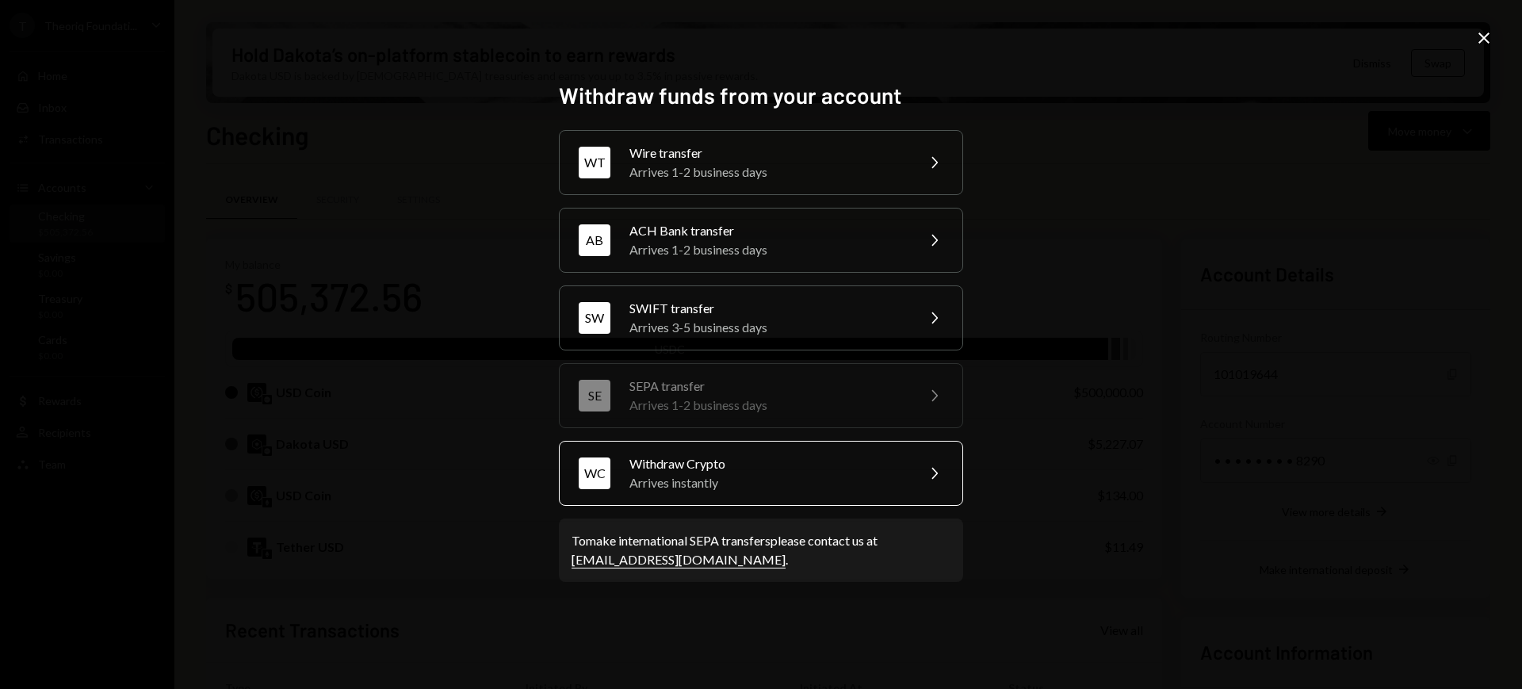
click at [930, 466] on icon "Chevron Right" at bounding box center [933, 473] width 19 height 19
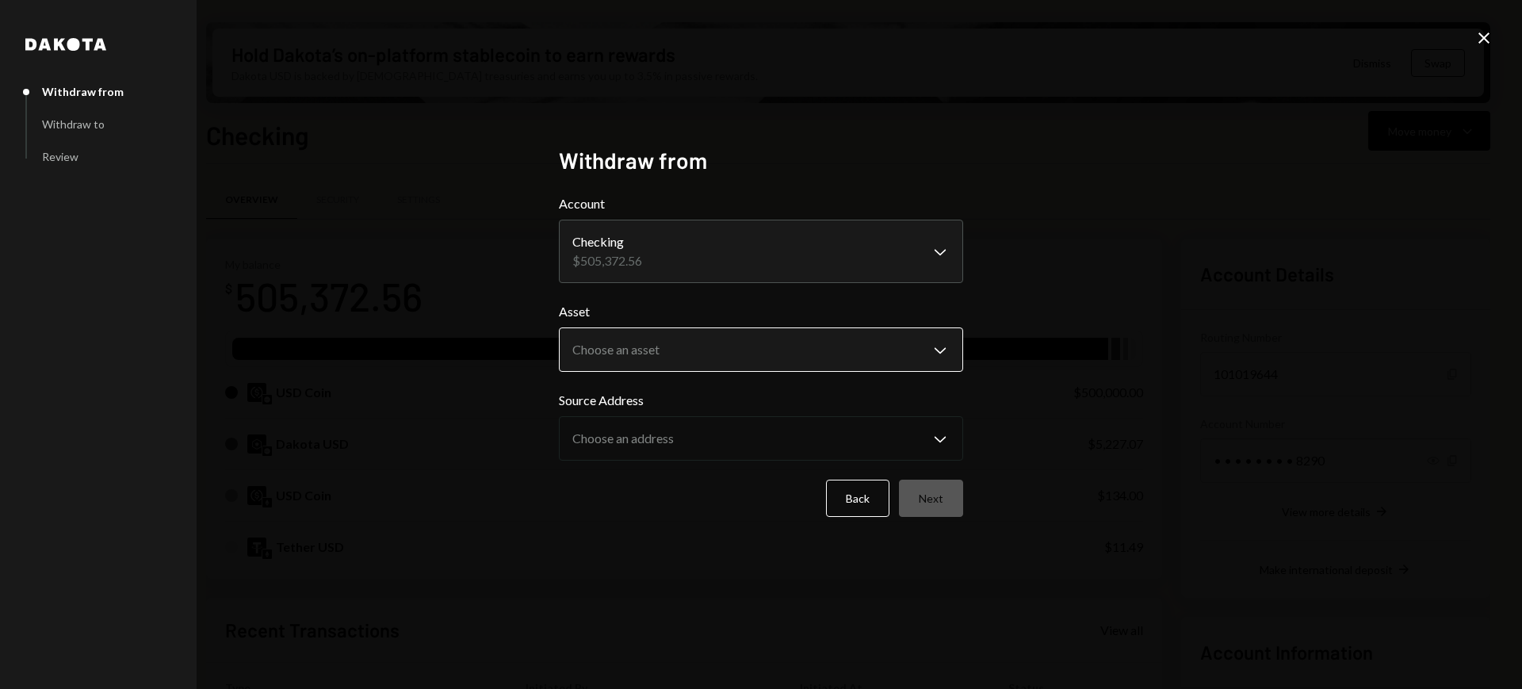
click at [895, 342] on body "T Theoriq Foundati... Caret Down Home Home Inbox Inbox Activities Transactions …" at bounding box center [761, 344] width 1522 height 689
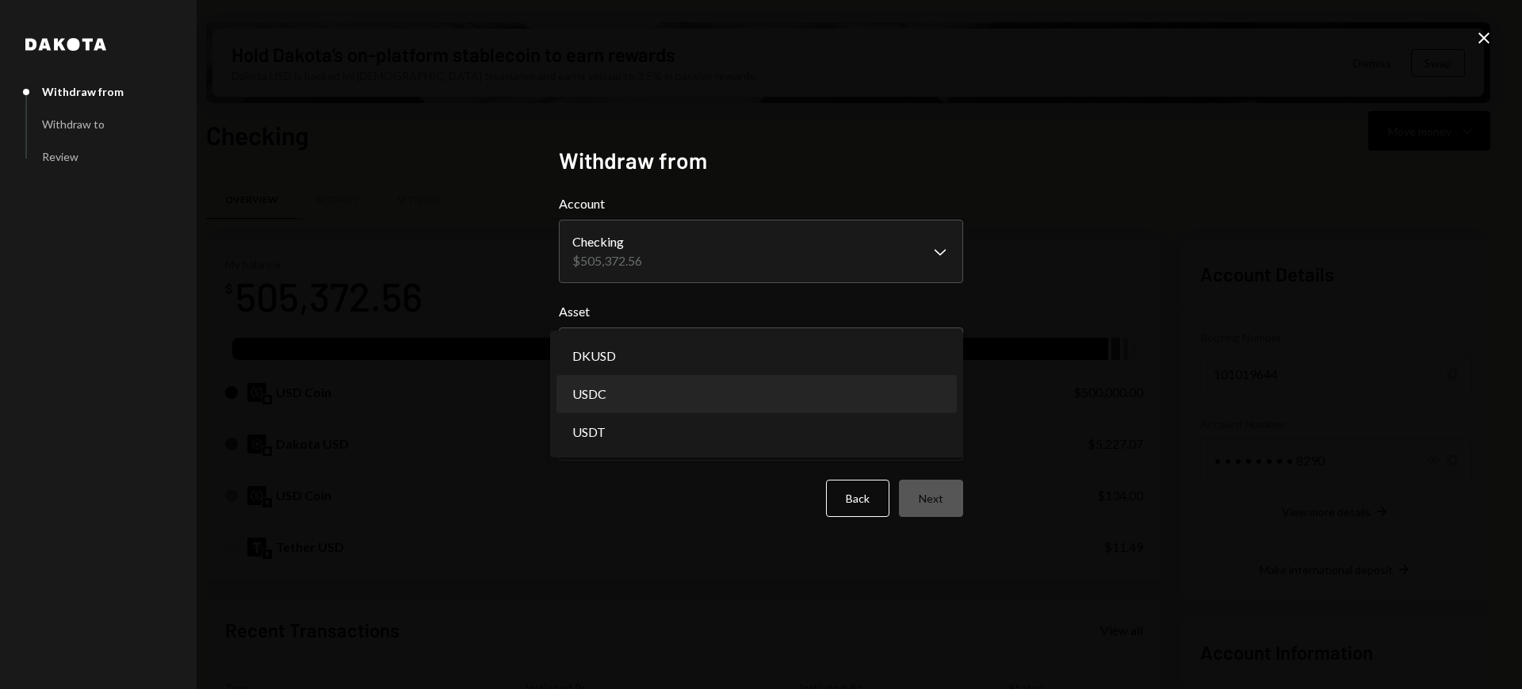
select select "****"
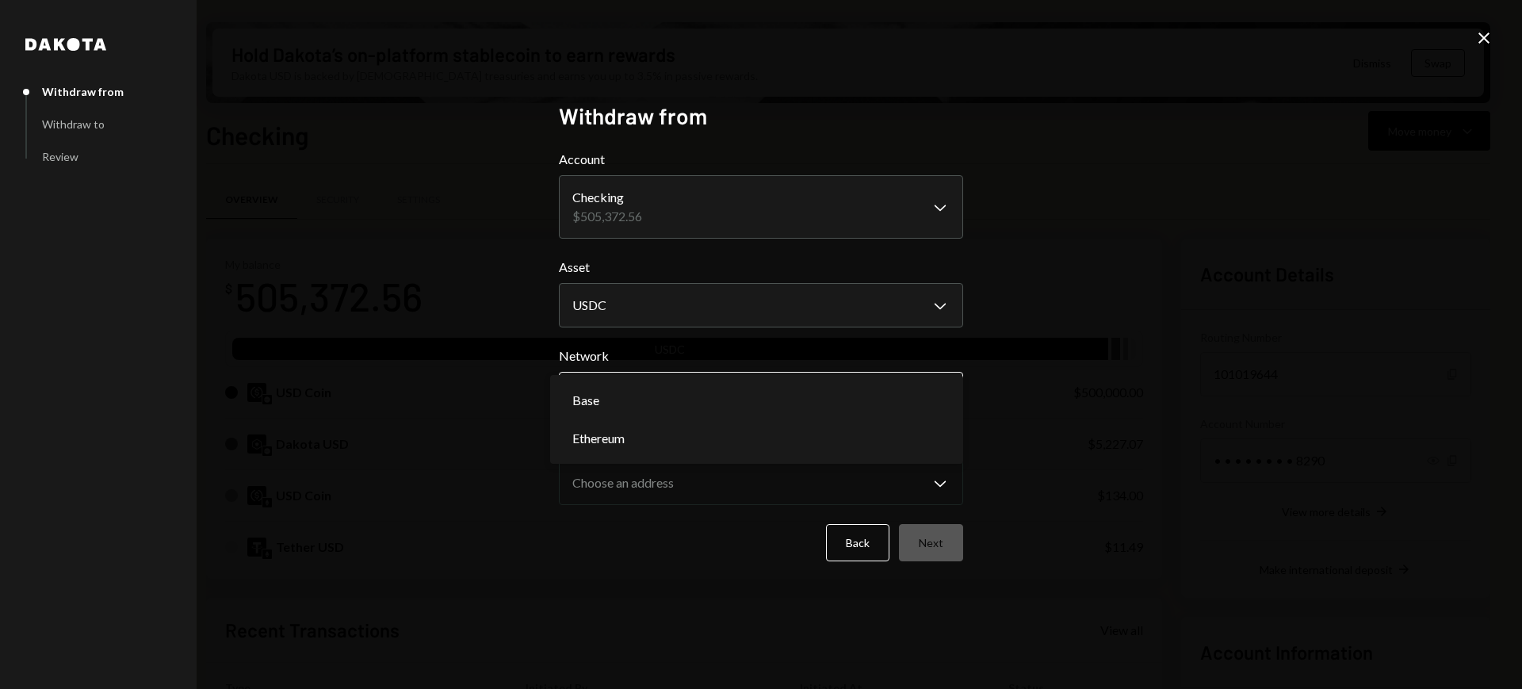
click at [927, 381] on body "T Theoriq Foundati... Caret Down Home Home Inbox Inbox Activities Transactions …" at bounding box center [761, 344] width 1522 height 689
select select "**********"
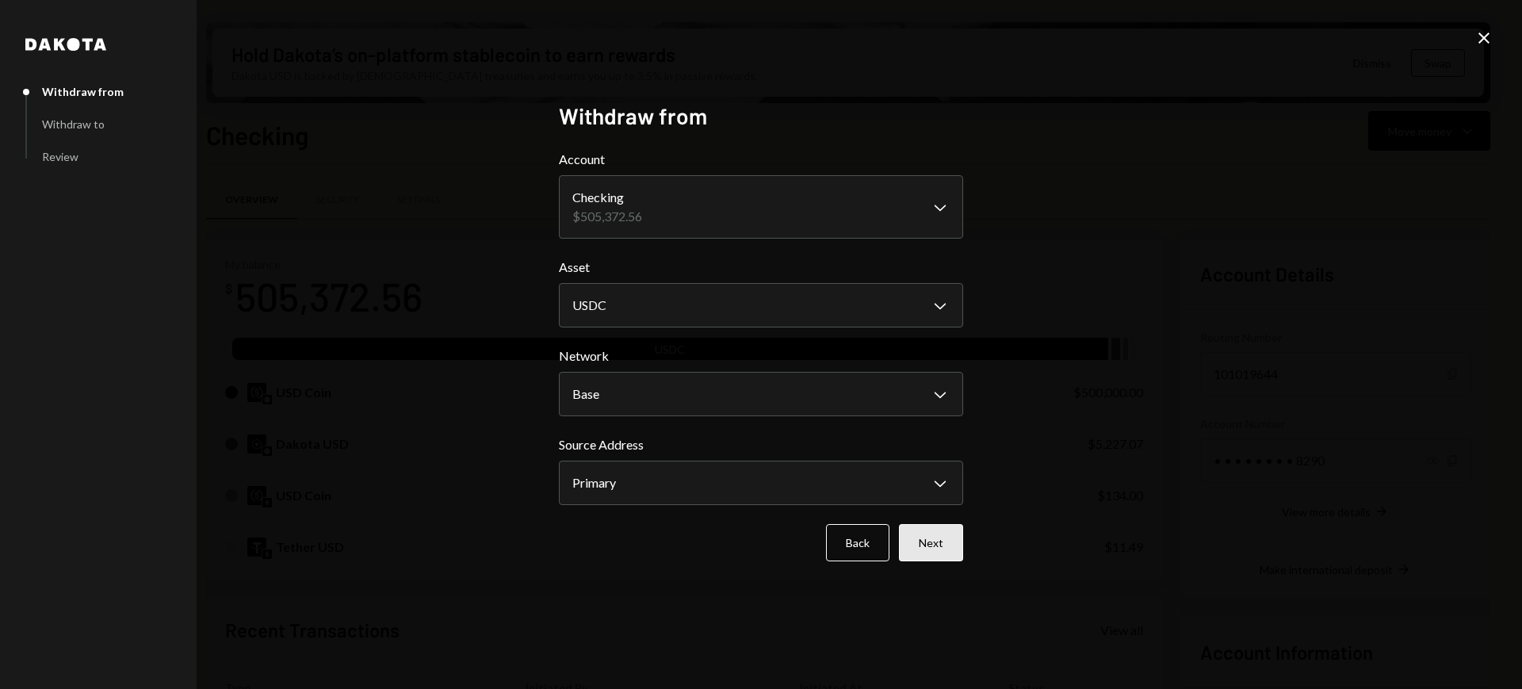
click at [945, 536] on button "Next" at bounding box center [931, 542] width 64 height 37
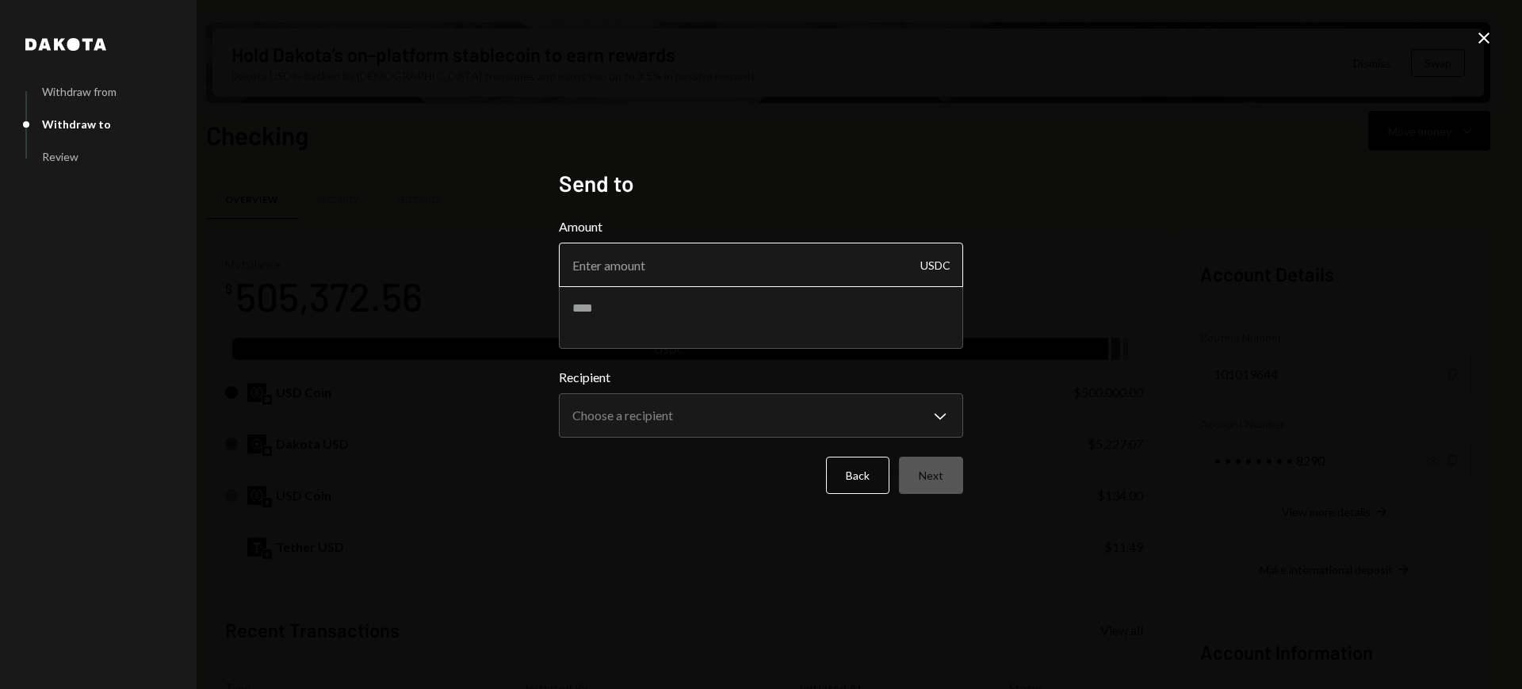
click at [888, 270] on input "Amount" at bounding box center [761, 265] width 404 height 44
type input "249980"
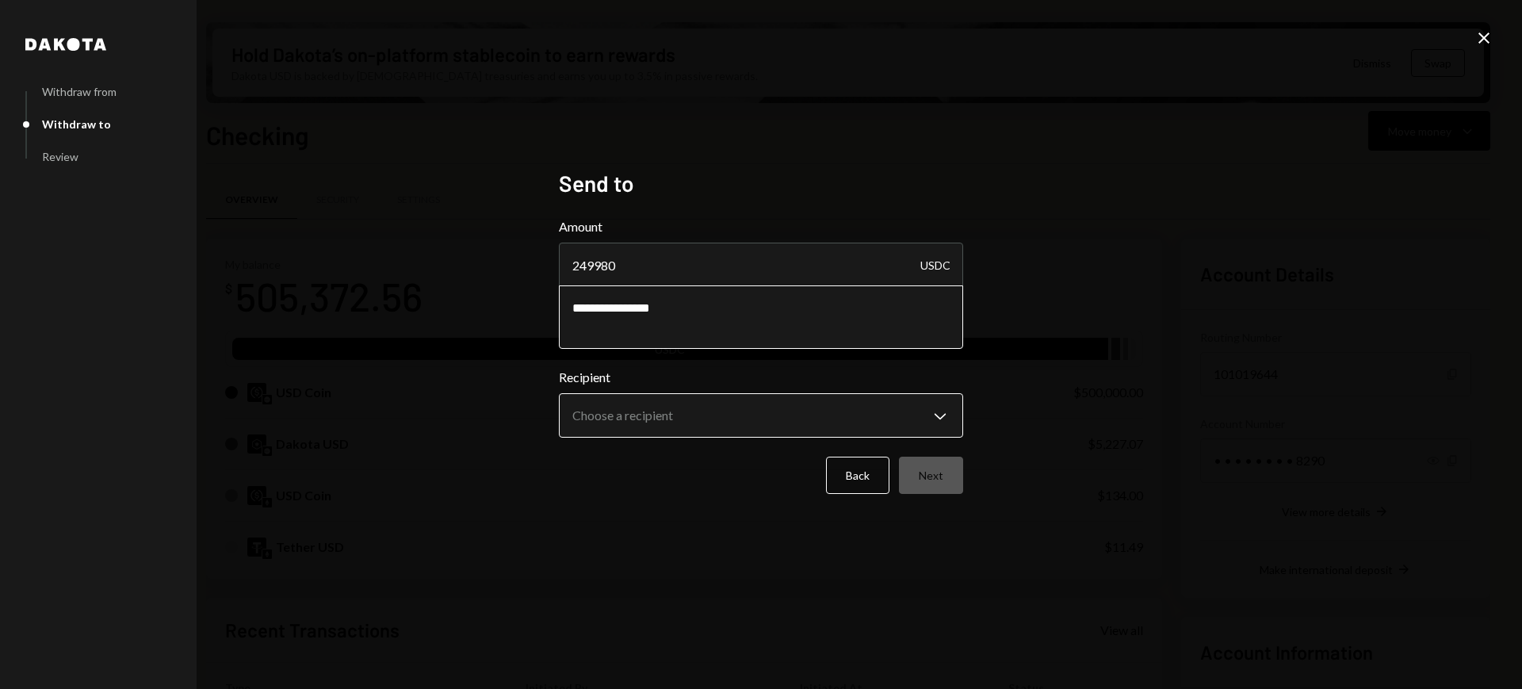
type textarea "**********"
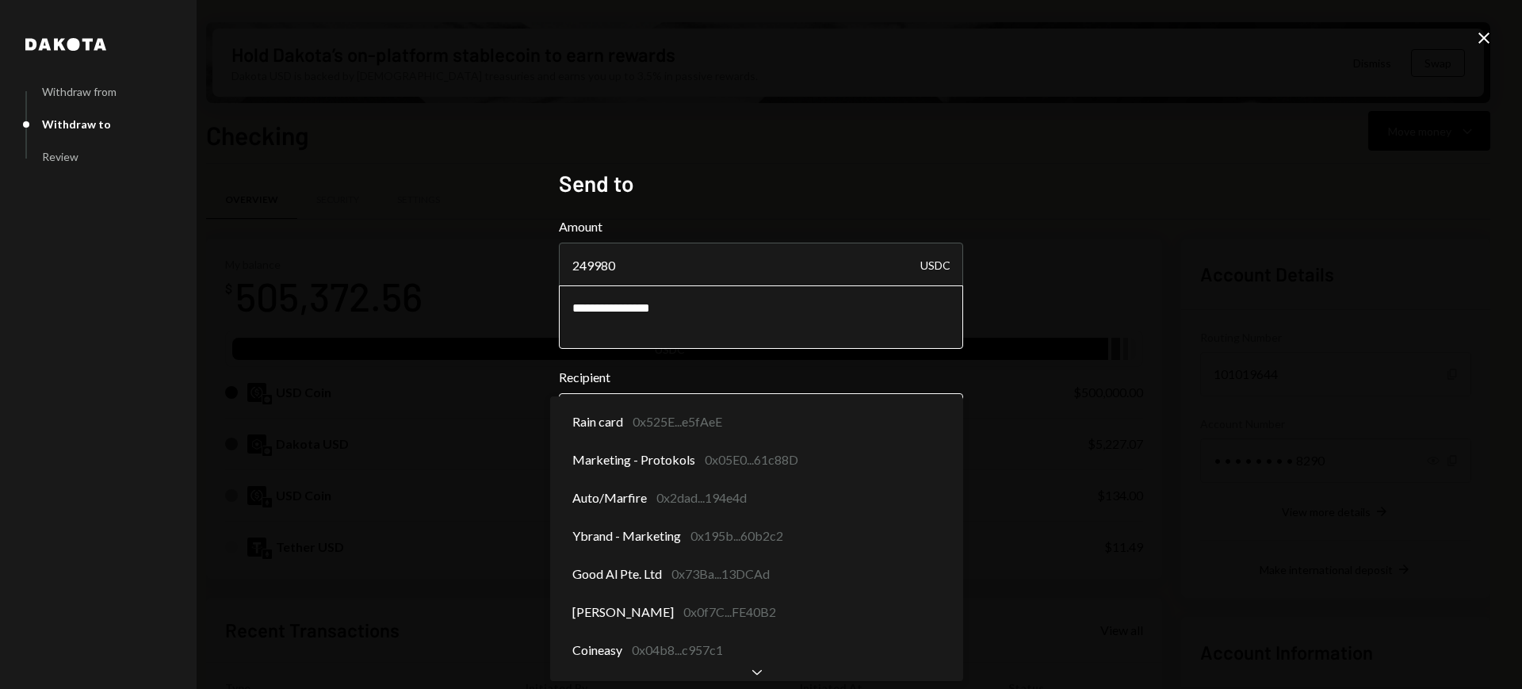
click at [890, 422] on body "T Theoriq Foundati... Caret Down Home Home Inbox Inbox Activities Transactions …" at bounding box center [761, 344] width 1522 height 689
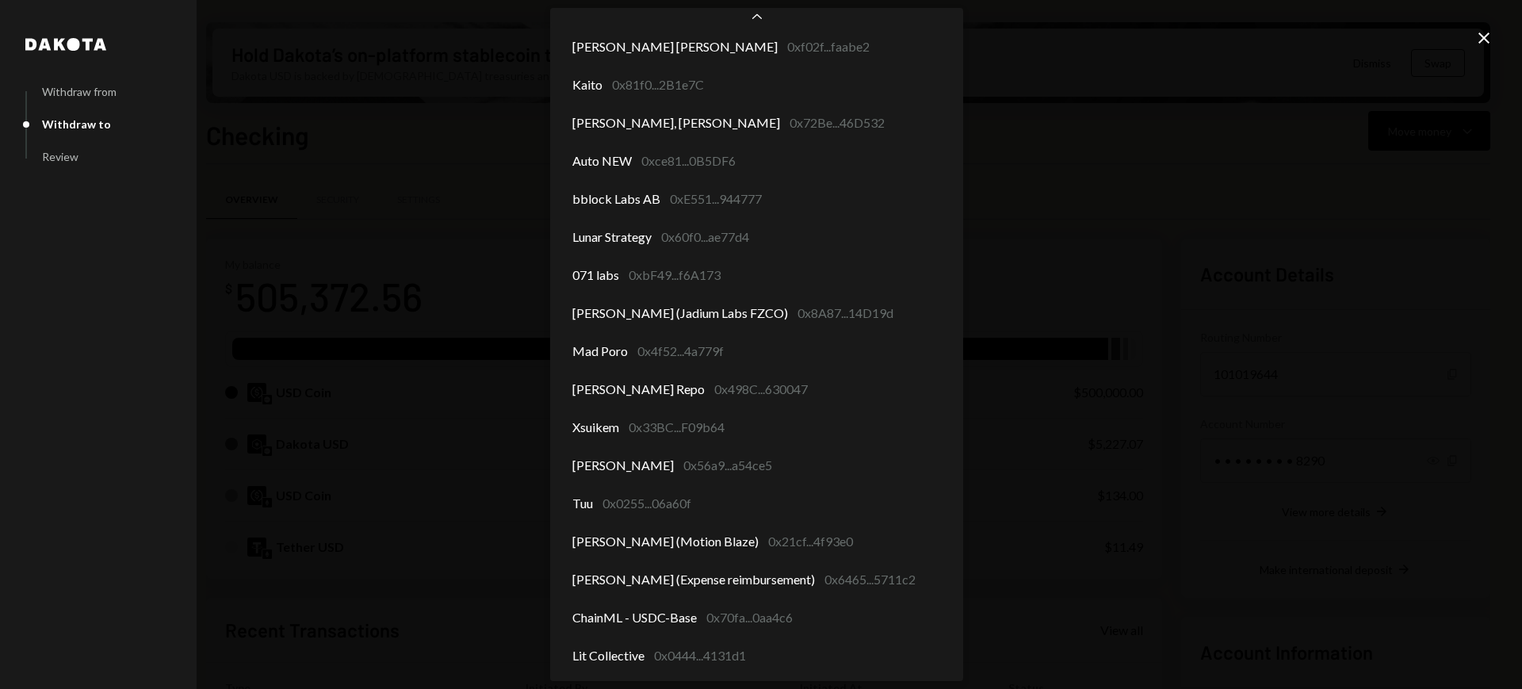
scroll to position [576, 0]
select select "**********"
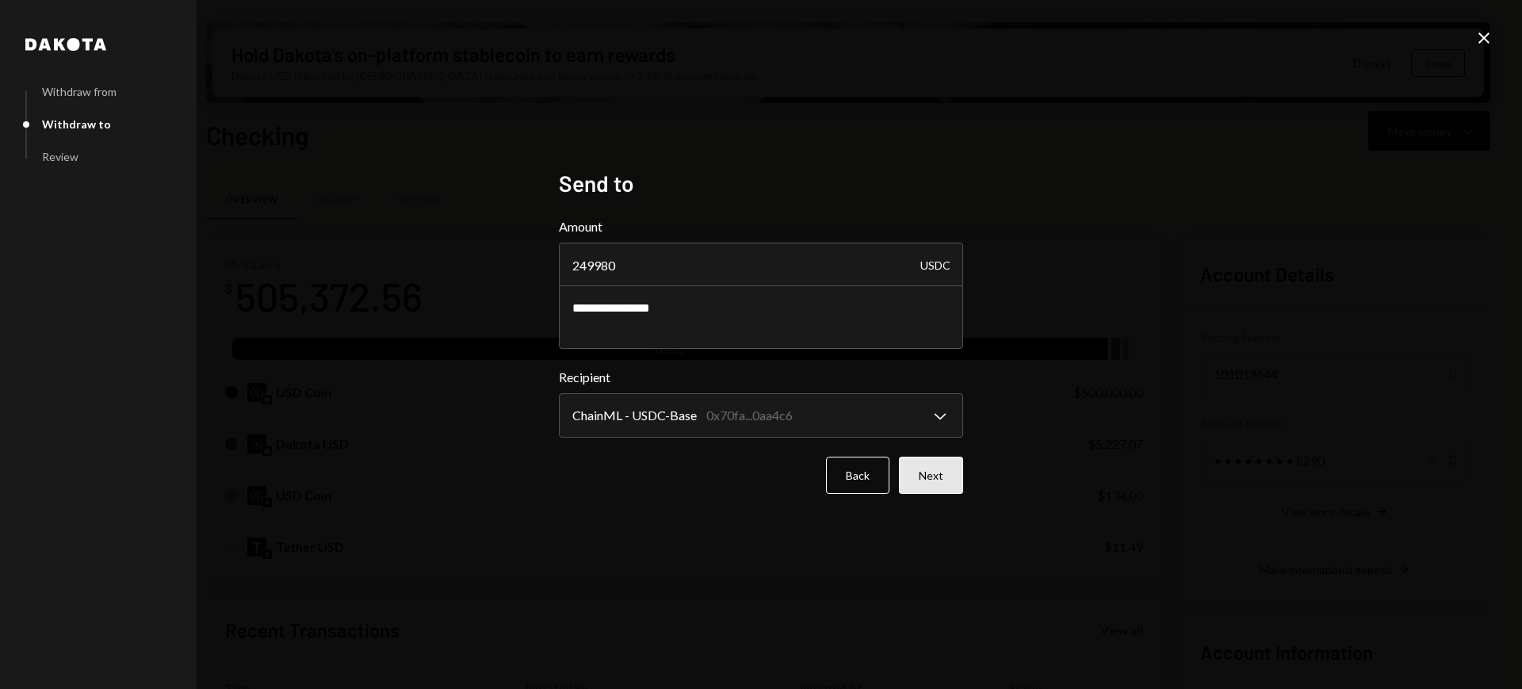
click at [943, 474] on button "Next" at bounding box center [931, 475] width 64 height 37
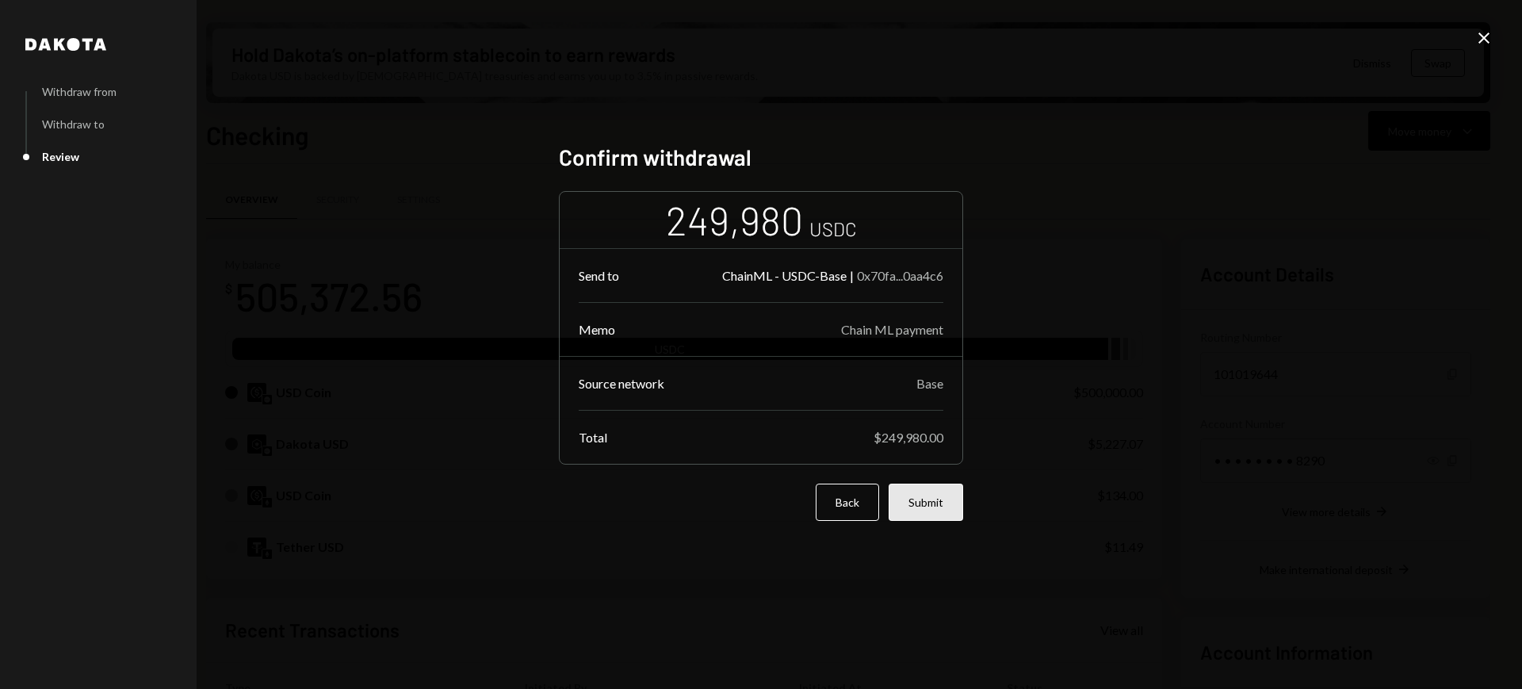
click at [927, 494] on button "Submit" at bounding box center [926, 502] width 75 height 37
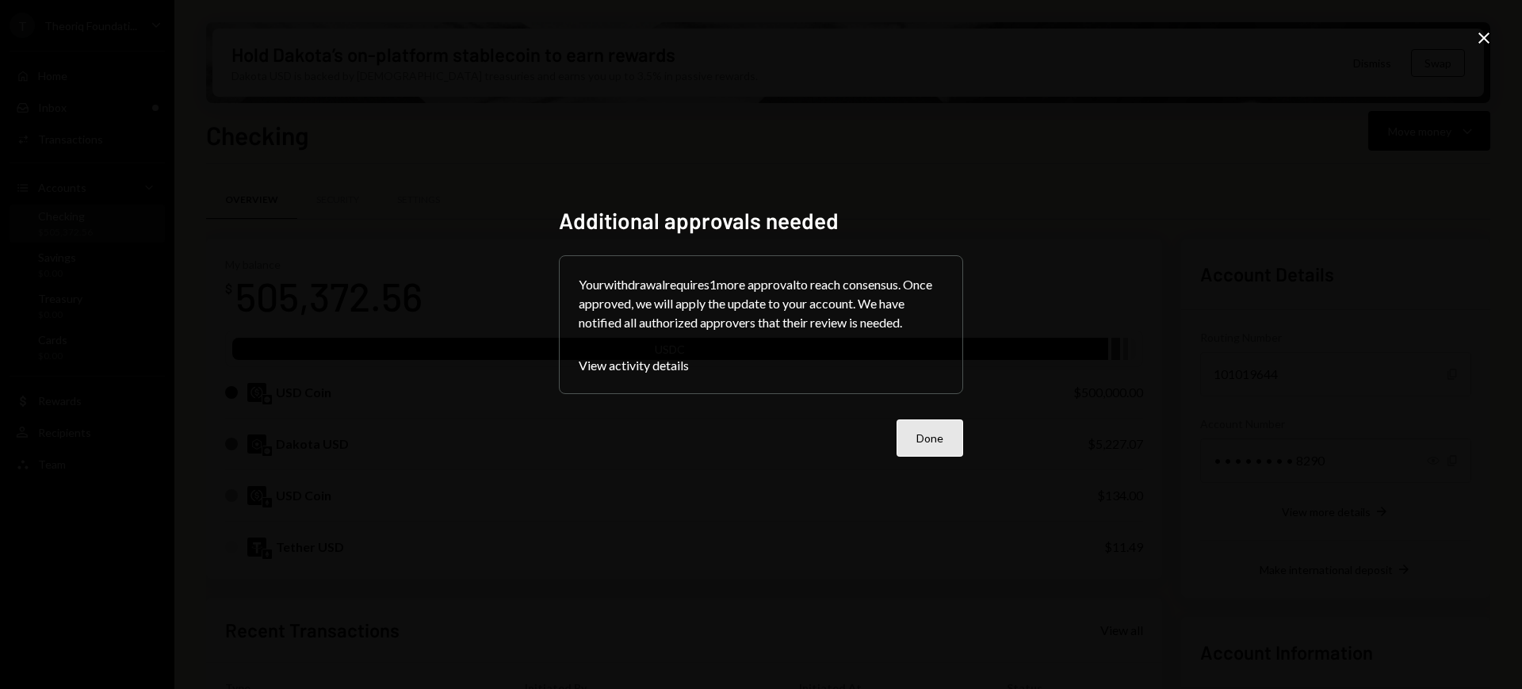
click at [938, 453] on button "Done" at bounding box center [930, 437] width 67 height 37
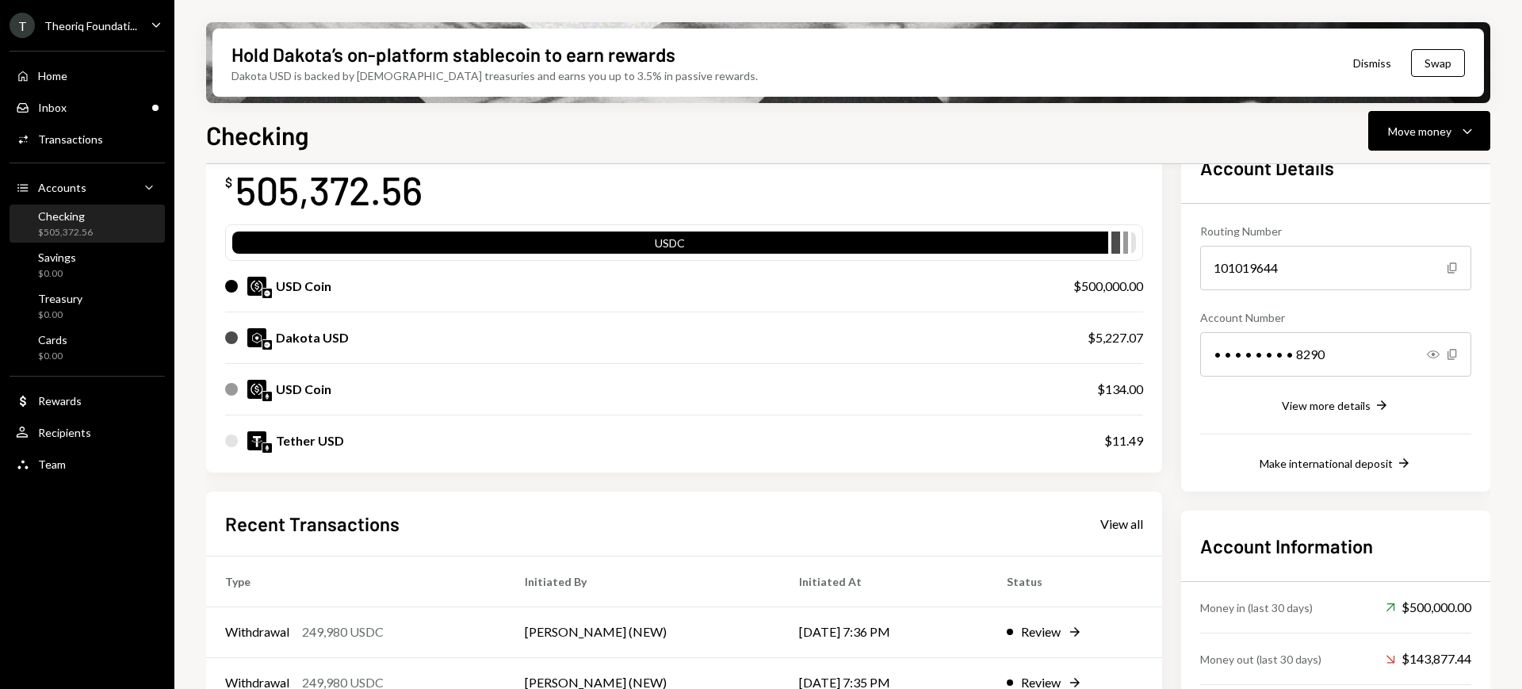
scroll to position [198, 0]
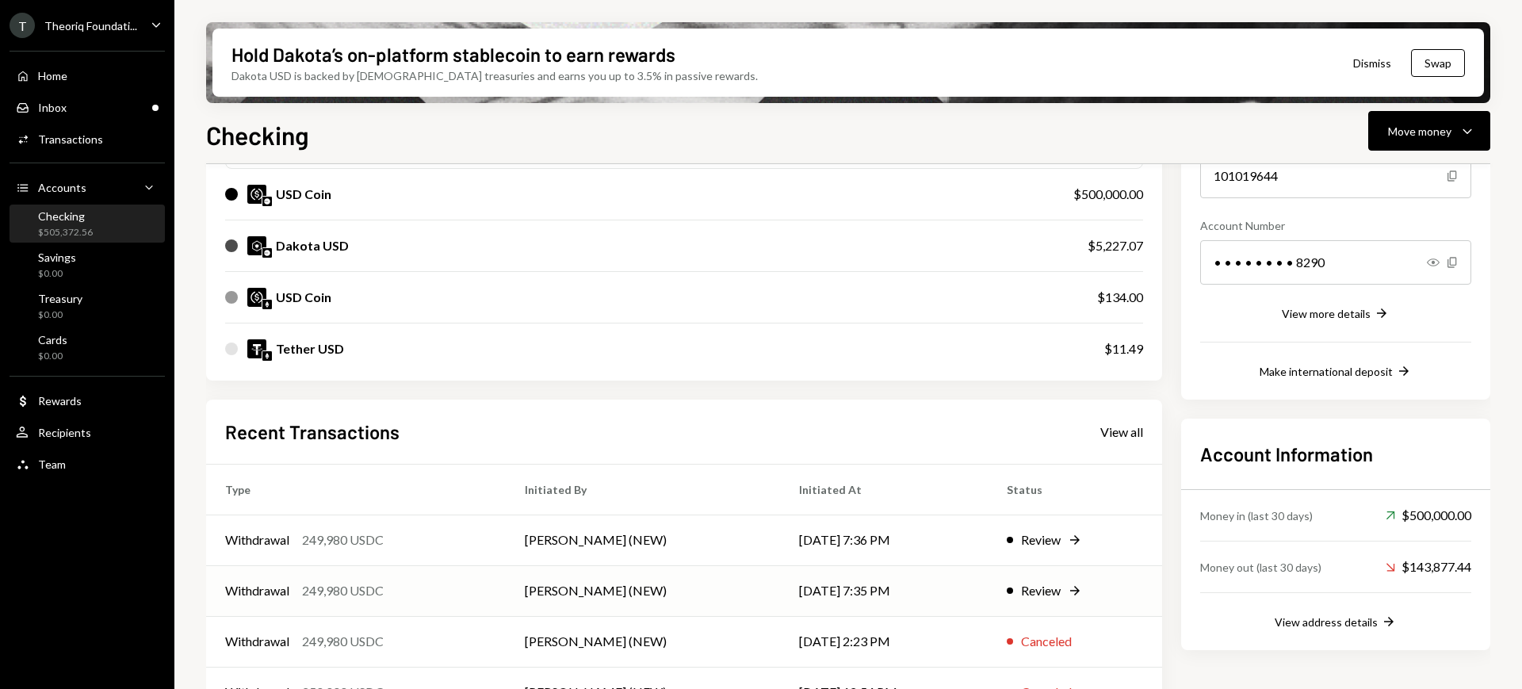
click at [1030, 579] on td "Review Right Arrow" at bounding box center [1075, 590] width 174 height 51
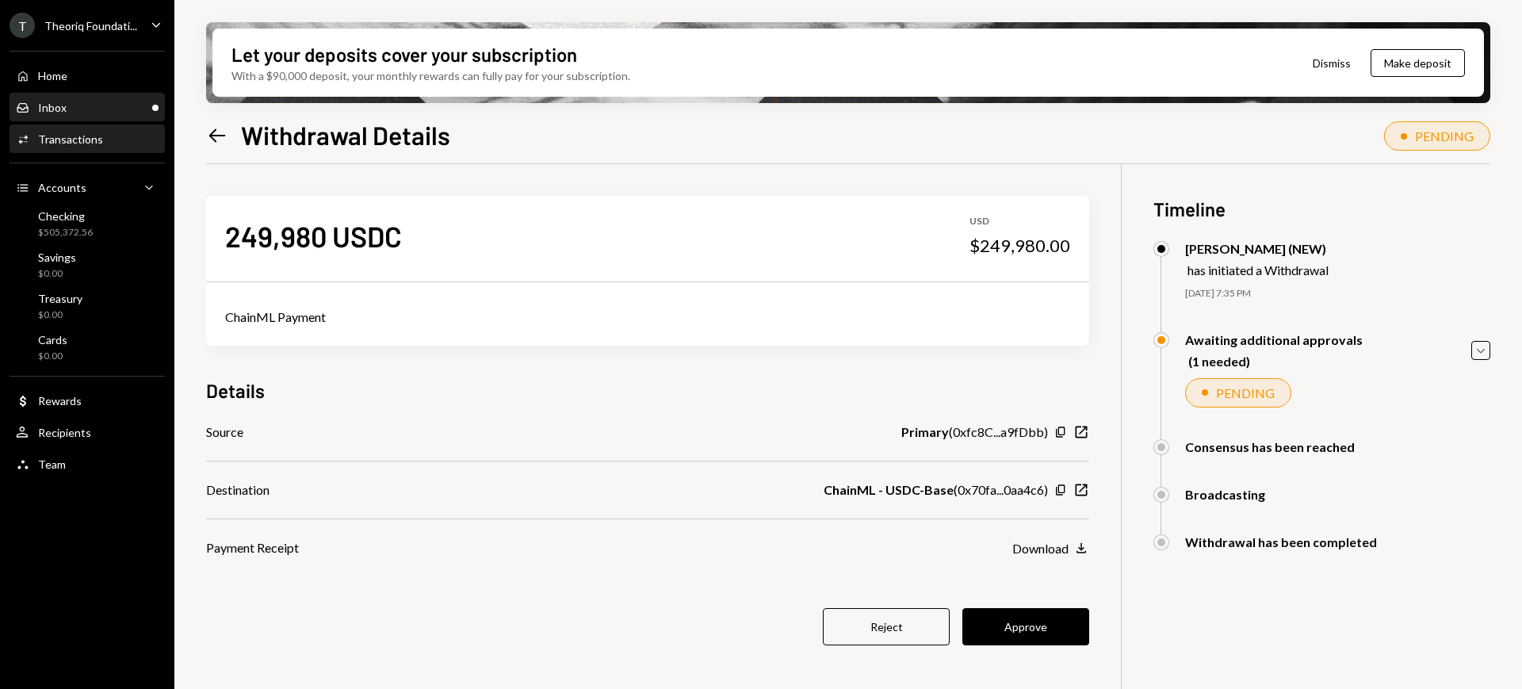
click at [97, 98] on div "Inbox Inbox" at bounding box center [87, 107] width 143 height 27
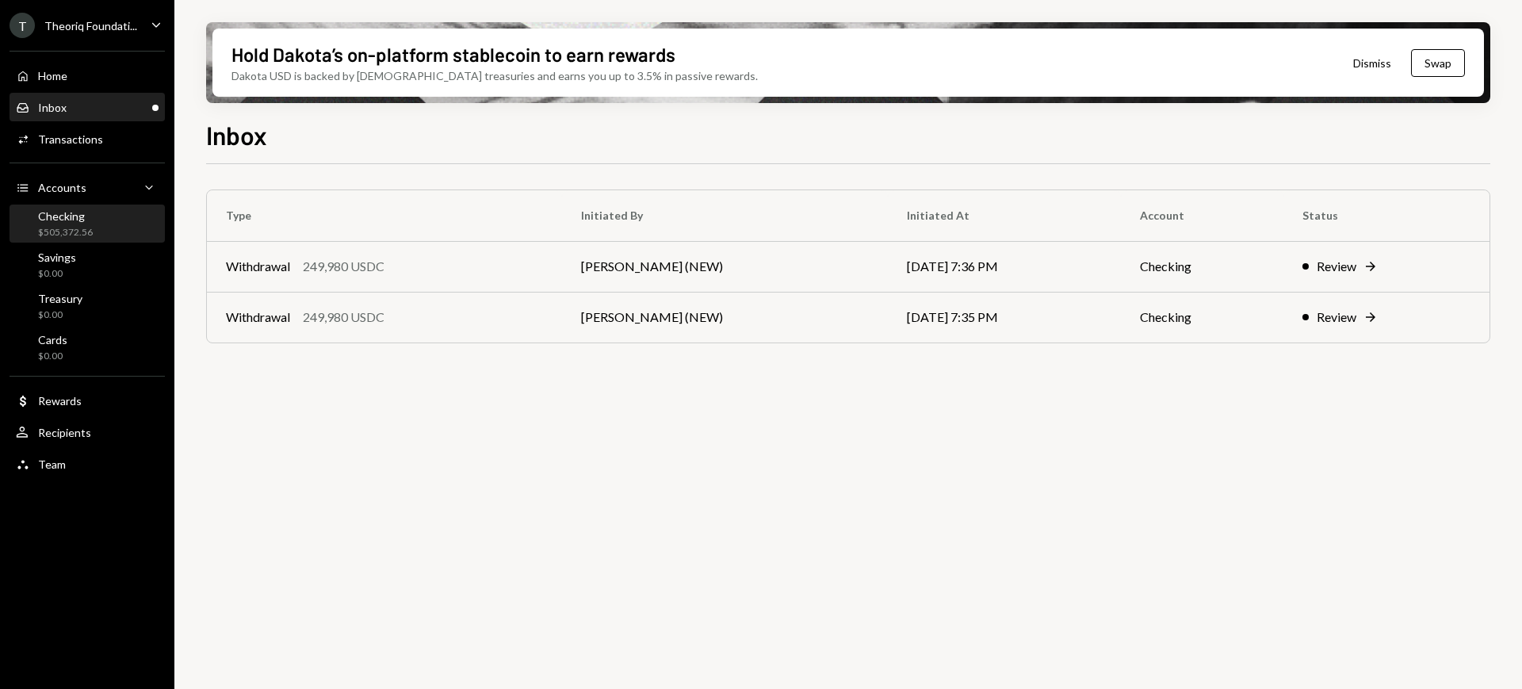
click at [88, 219] on div "Checking" at bounding box center [65, 215] width 55 height 13
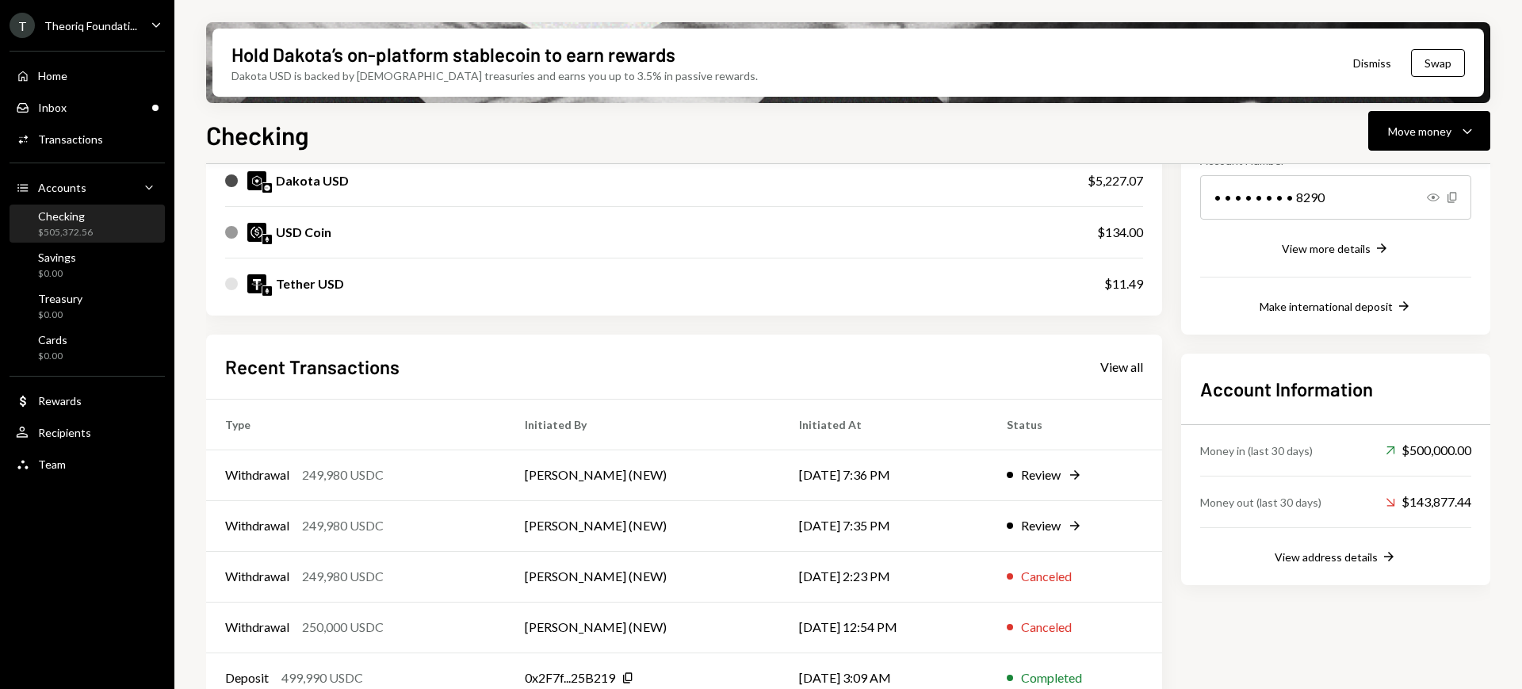
scroll to position [291, 0]
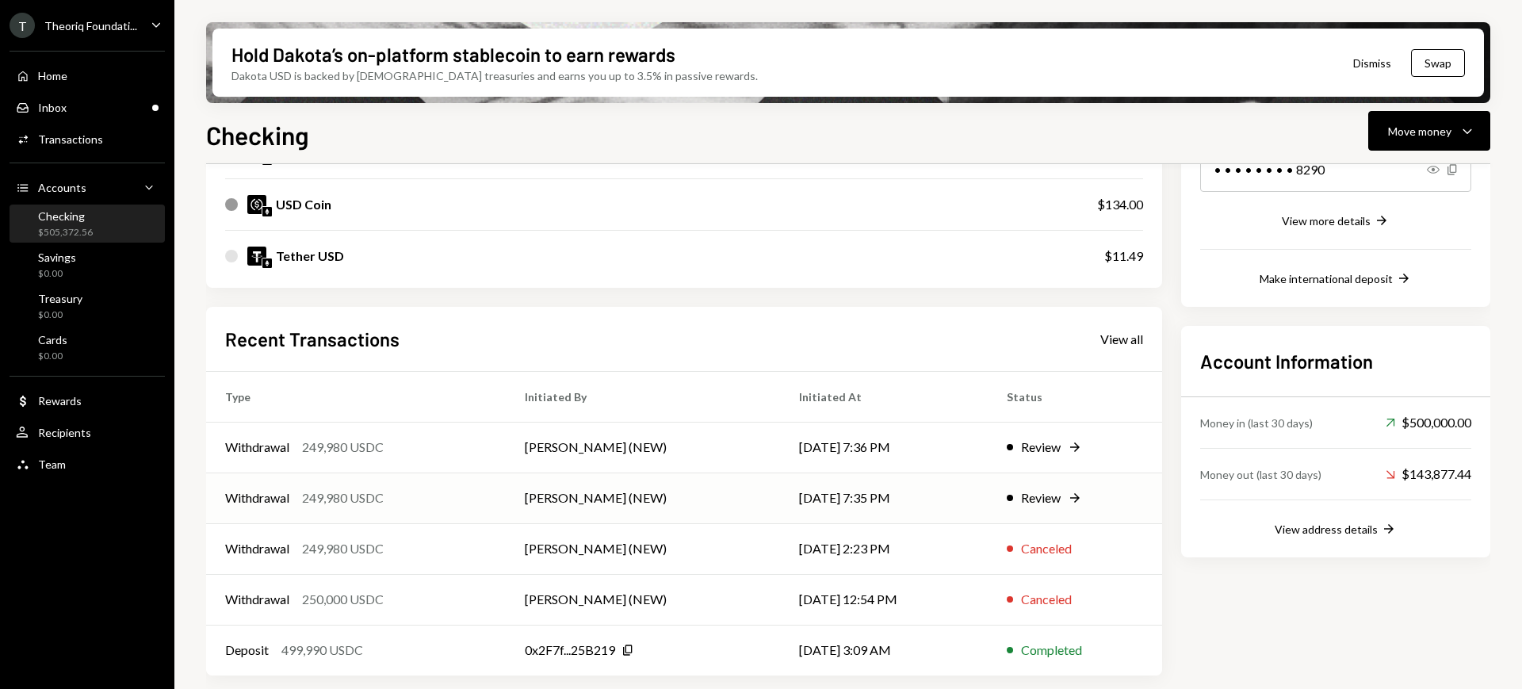
click at [1058, 499] on div "Review" at bounding box center [1041, 497] width 40 height 19
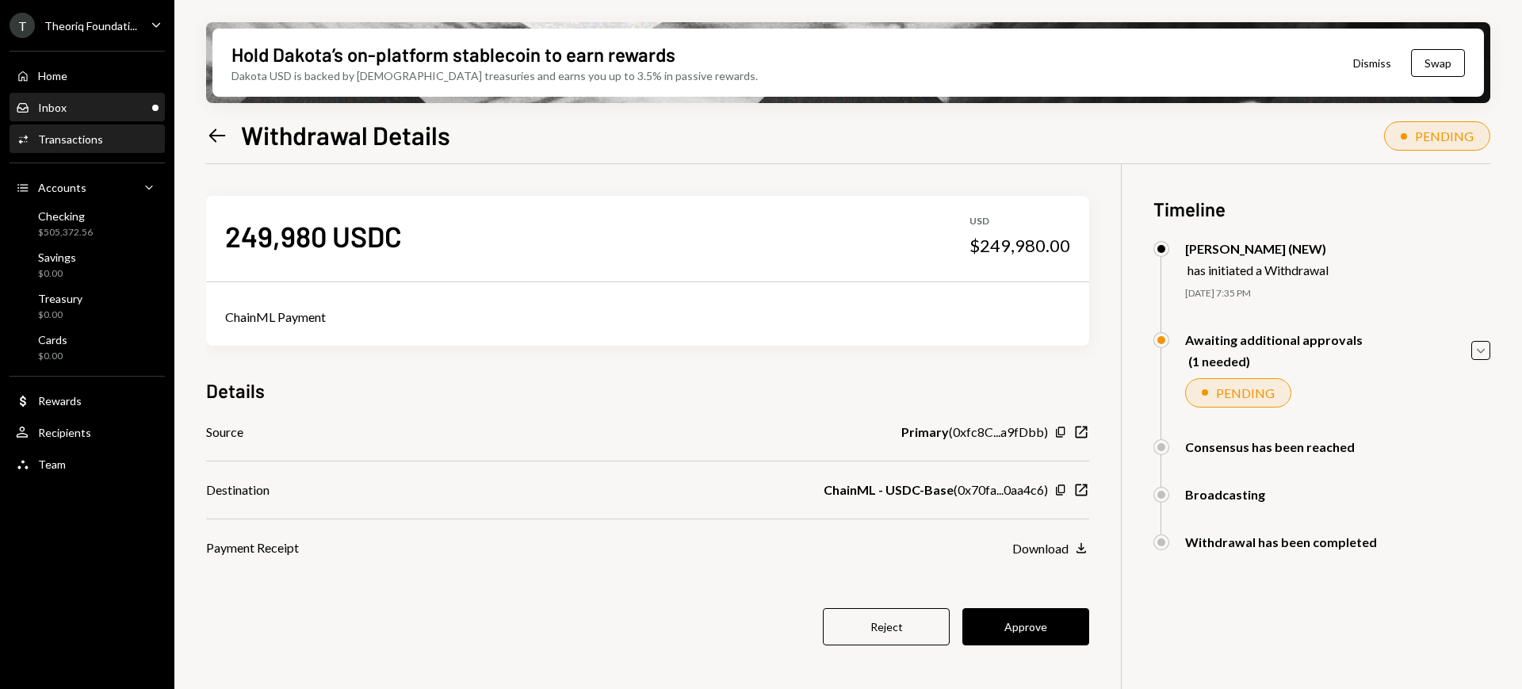
click at [109, 112] on div "Inbox Inbox" at bounding box center [87, 108] width 143 height 14
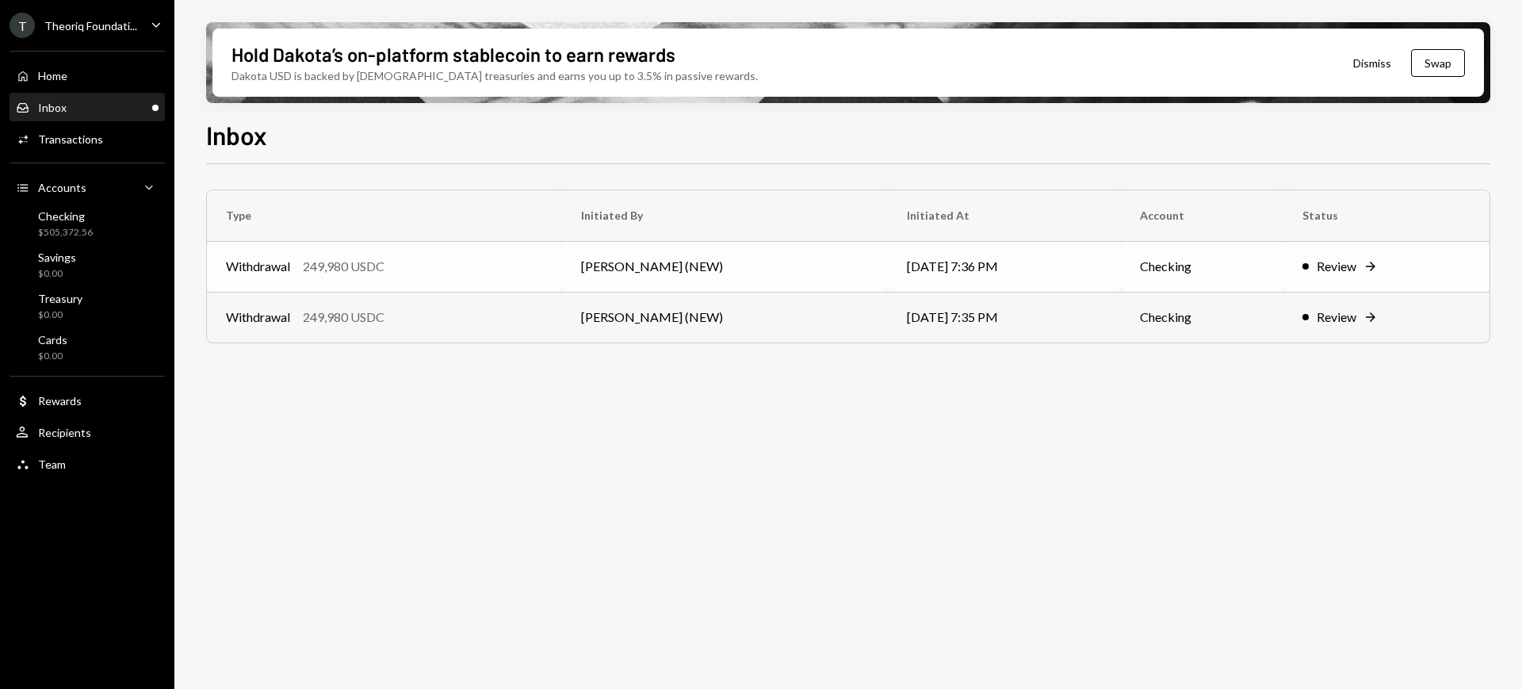
click at [1325, 255] on td "Review Right Arrow" at bounding box center [1386, 266] width 206 height 51
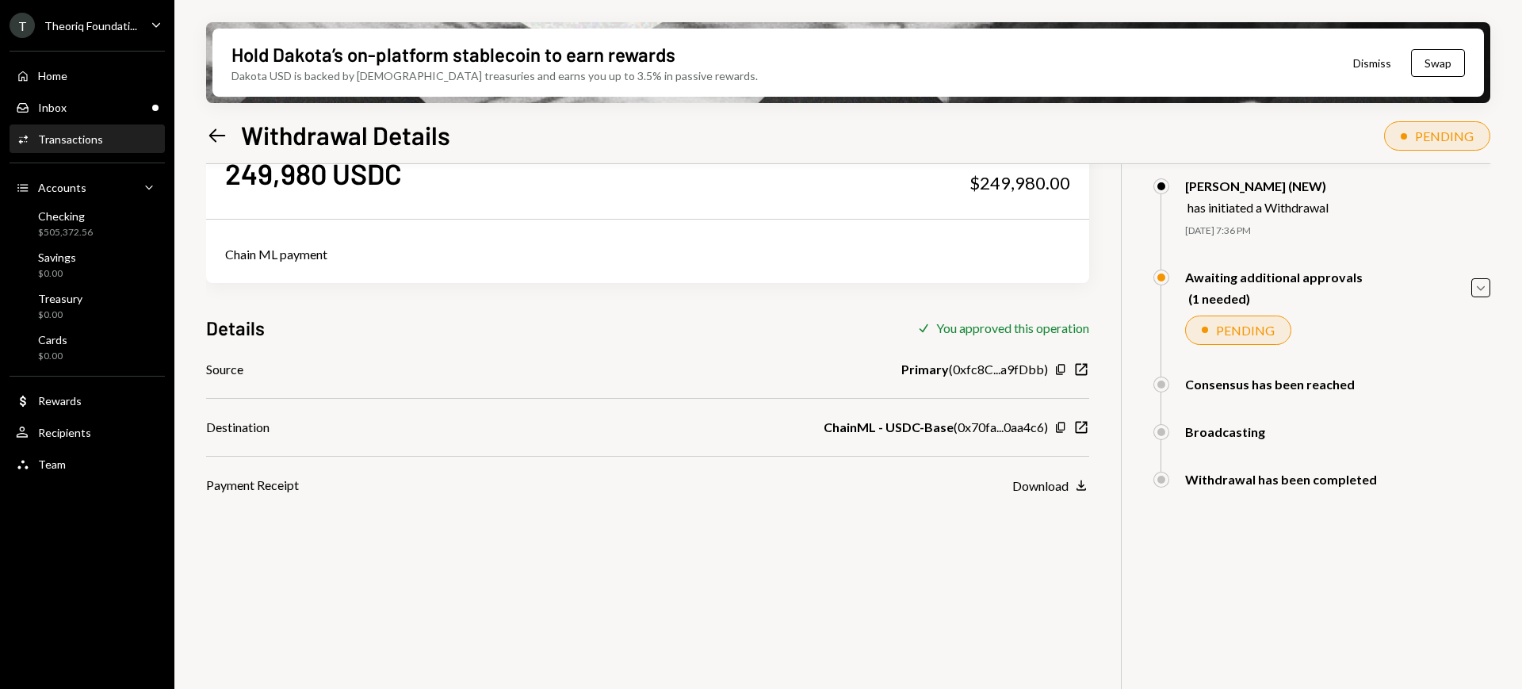
scroll to position [28, 0]
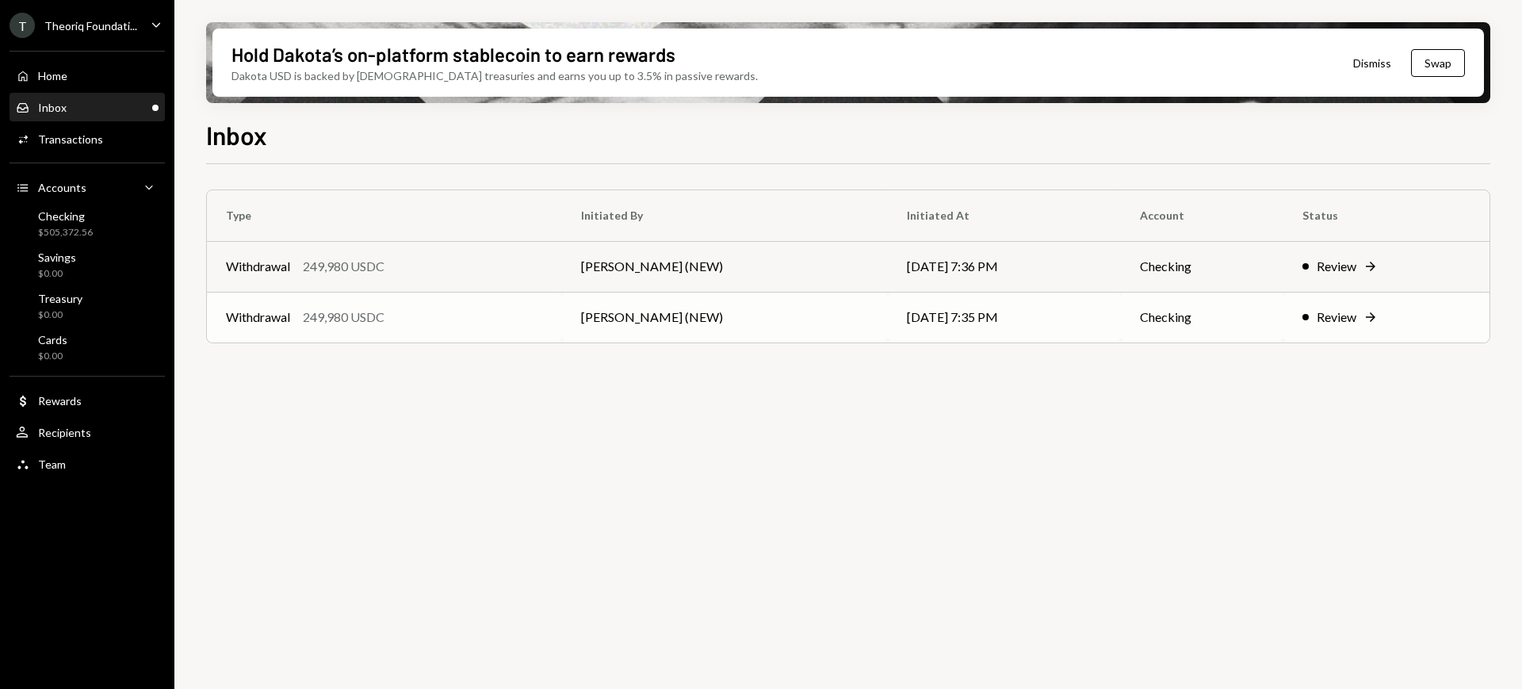
click at [1358, 306] on td "Review Right Arrow" at bounding box center [1386, 317] width 206 height 51
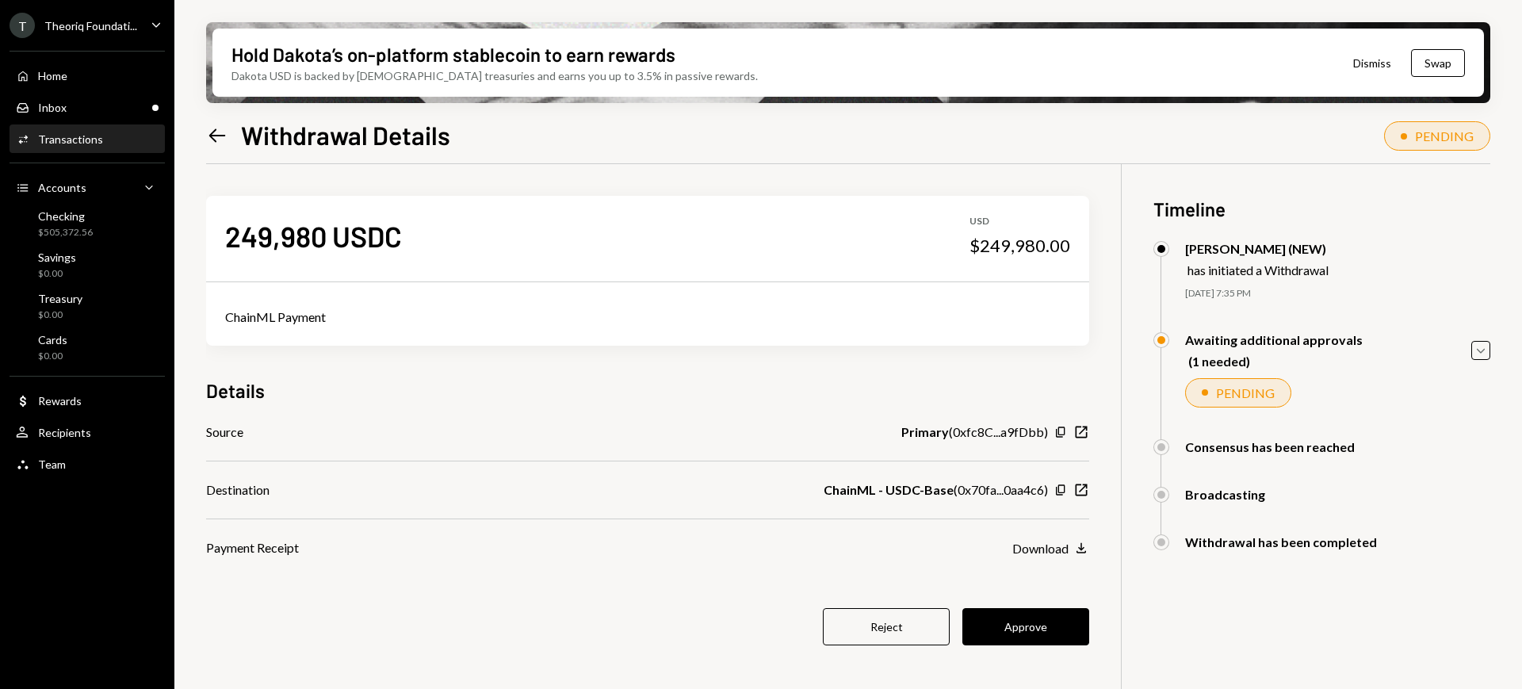
click at [924, 621] on button "Reject" at bounding box center [886, 626] width 127 height 37
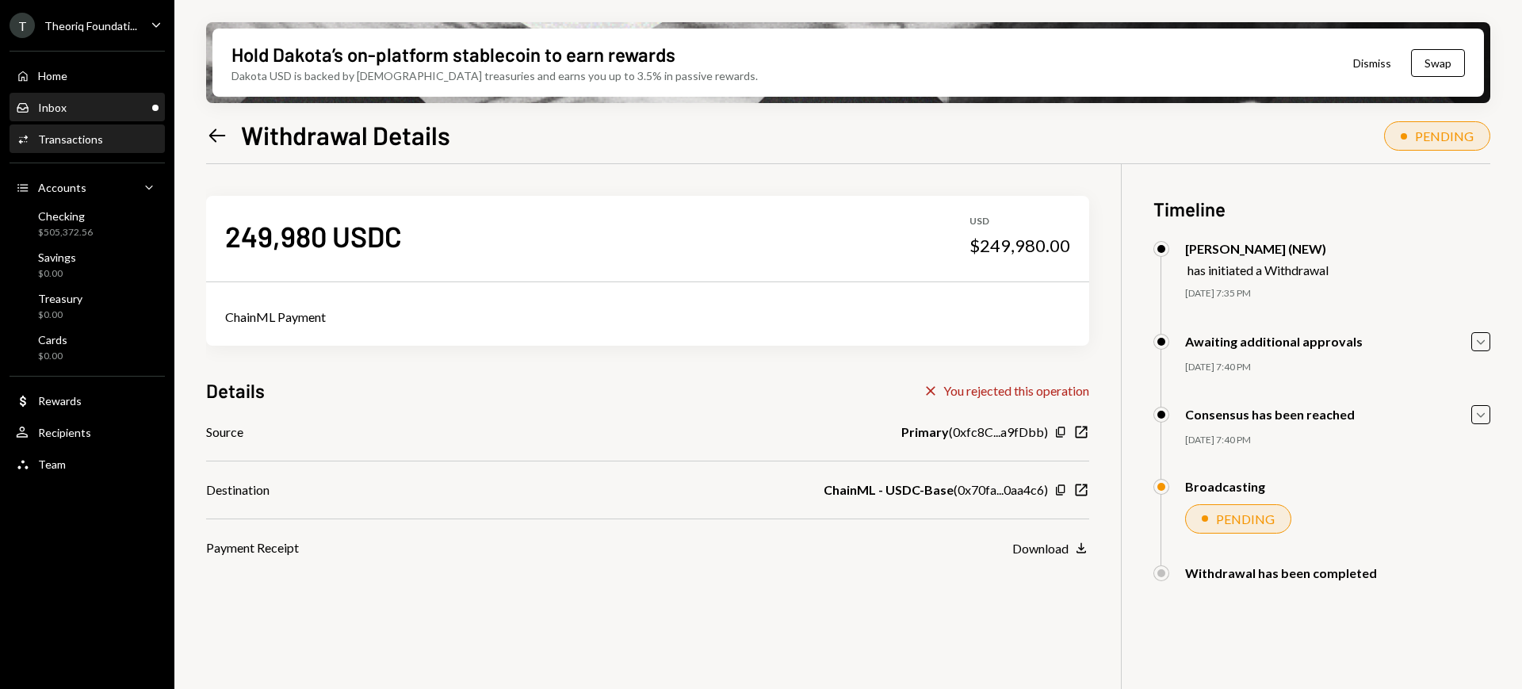
click at [101, 113] on div "Inbox Inbox" at bounding box center [87, 107] width 143 height 27
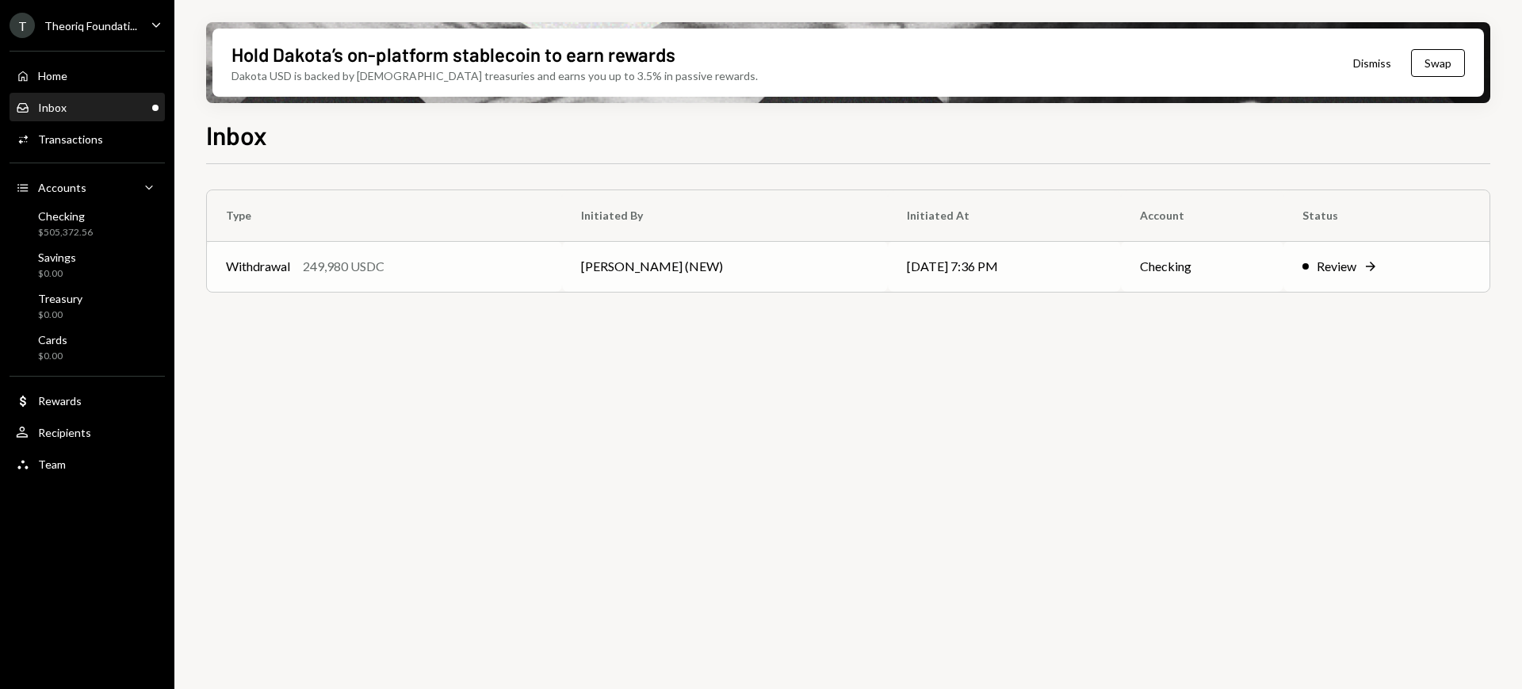
click at [1350, 271] on div "Review" at bounding box center [1337, 266] width 40 height 19
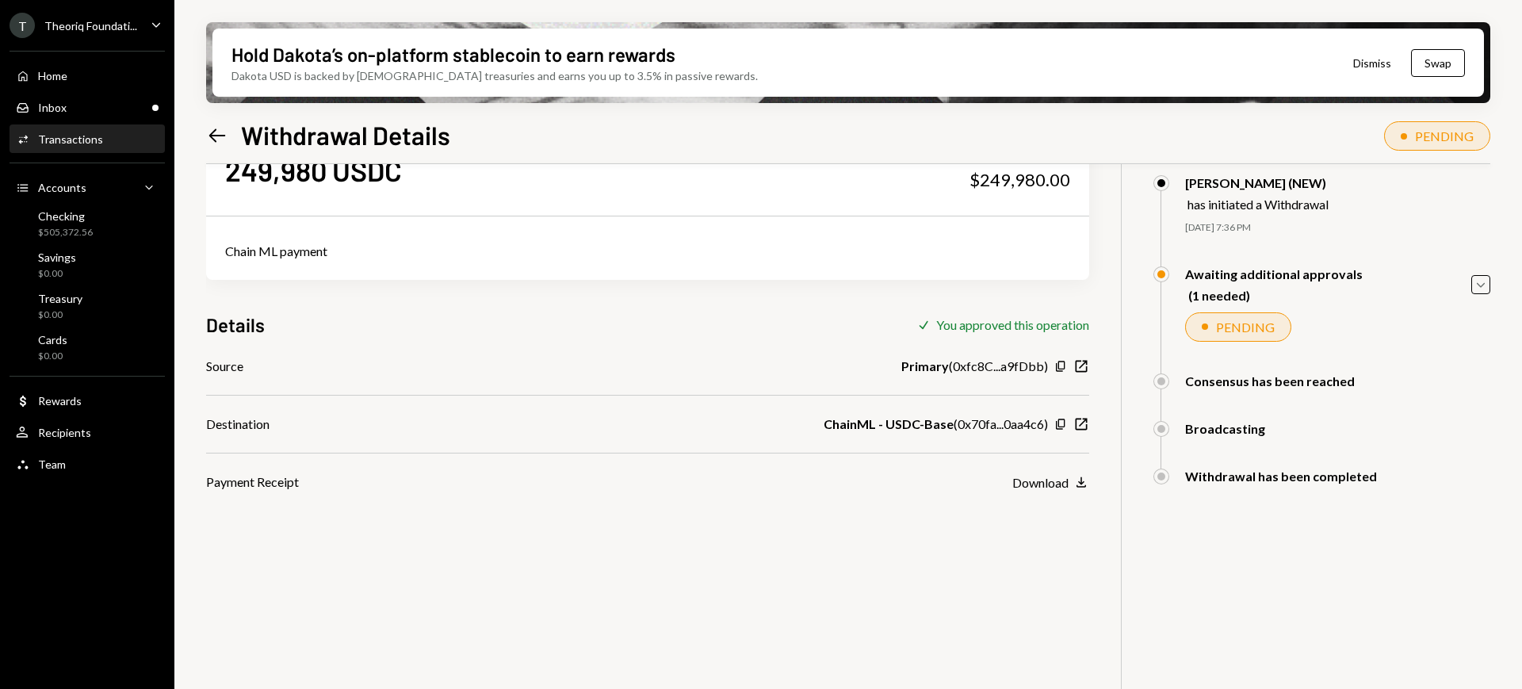
scroll to position [99, 0]
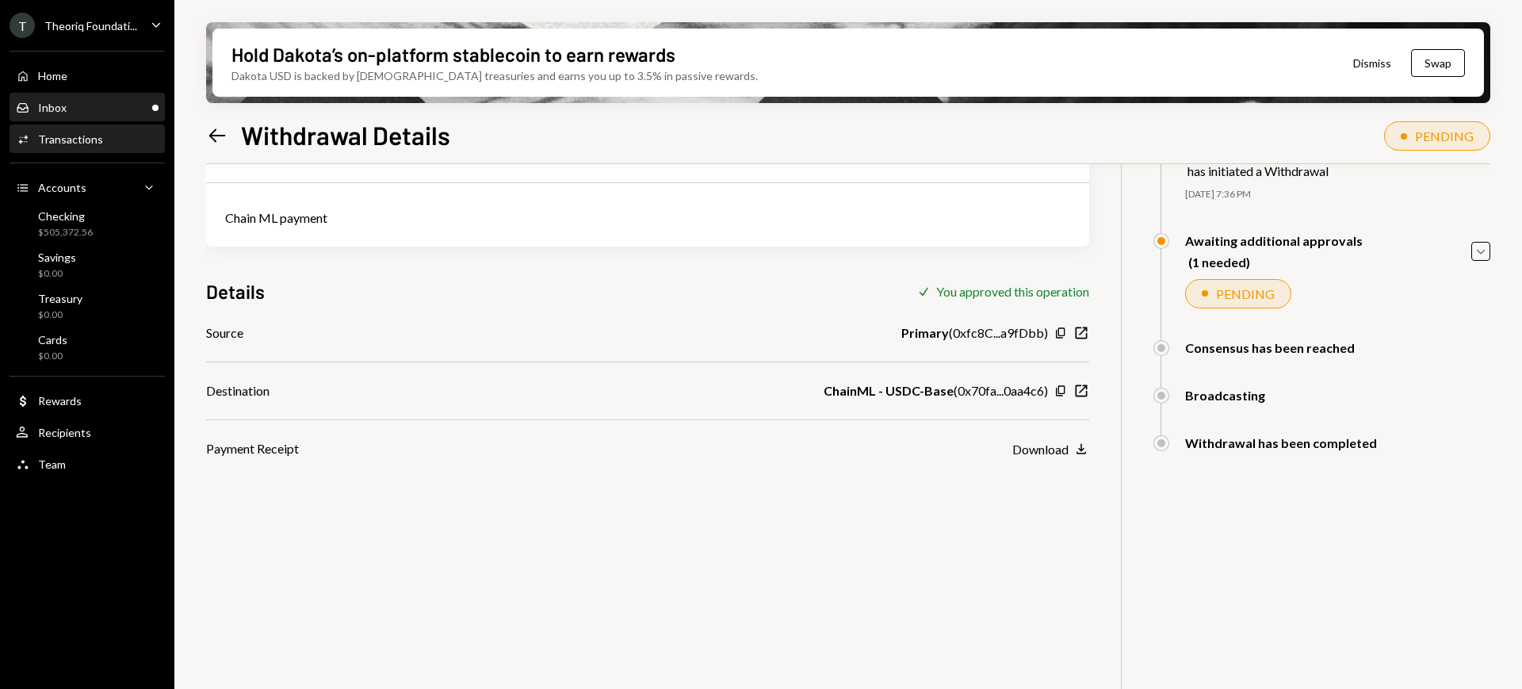
click at [102, 113] on div "Inbox Inbox" at bounding box center [87, 108] width 143 height 14
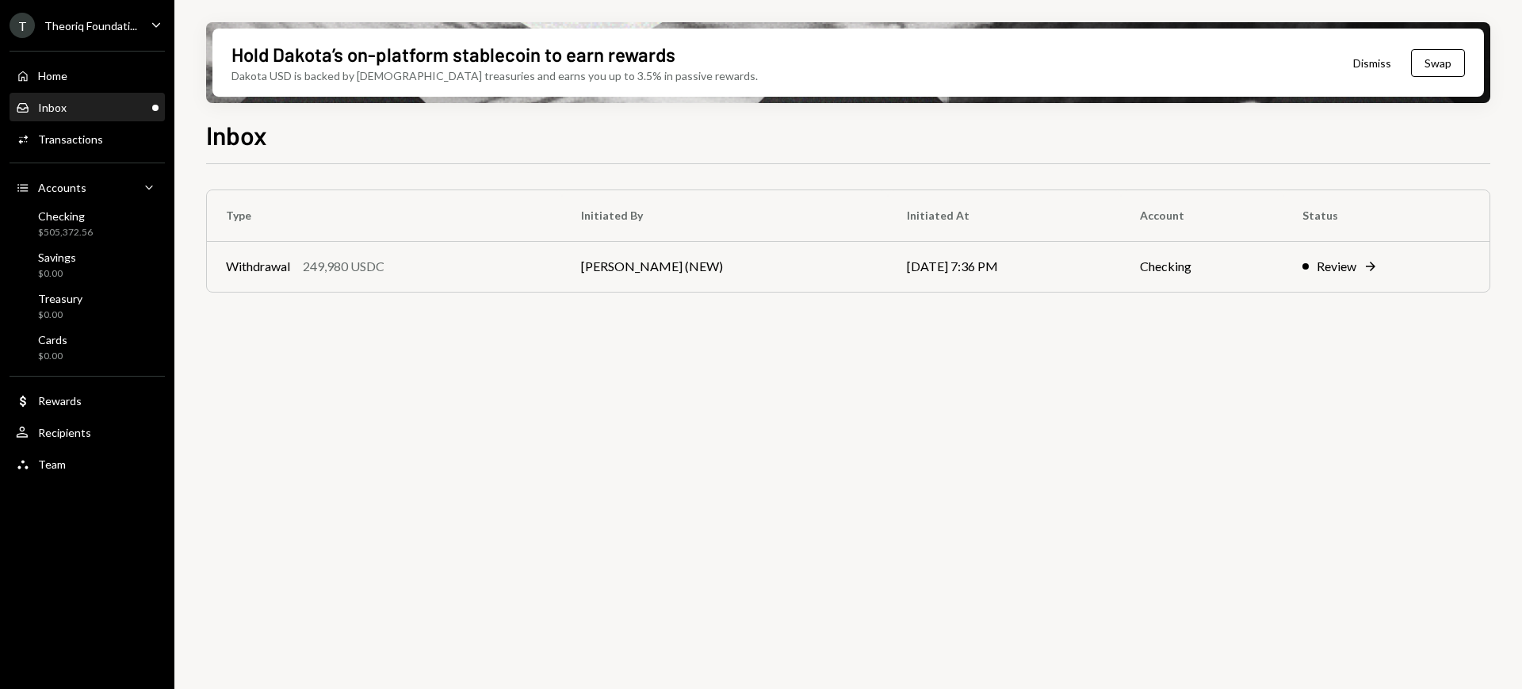
click at [98, 111] on div "Inbox Inbox" at bounding box center [87, 108] width 143 height 14
click at [97, 229] on div "Checking $505,372.56" at bounding box center [87, 224] width 143 height 30
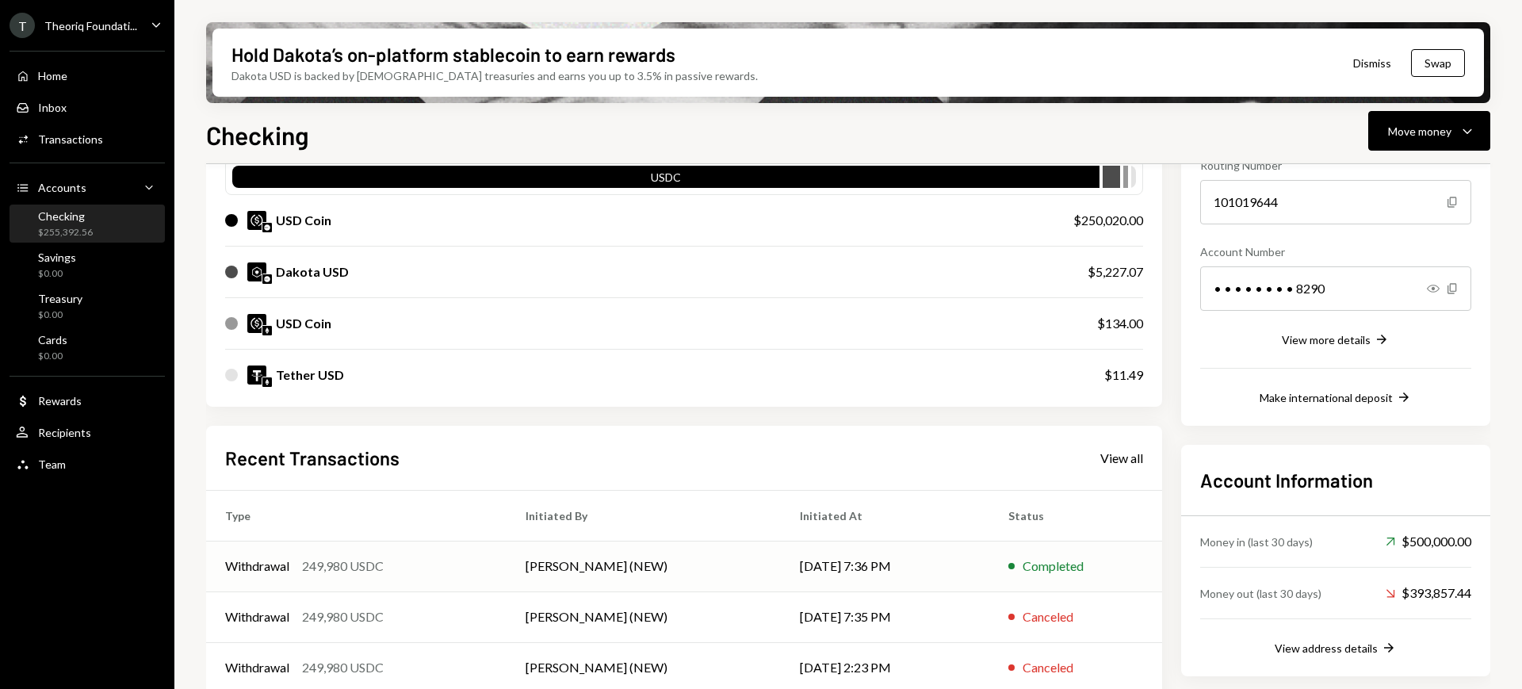
scroll to position [291, 0]
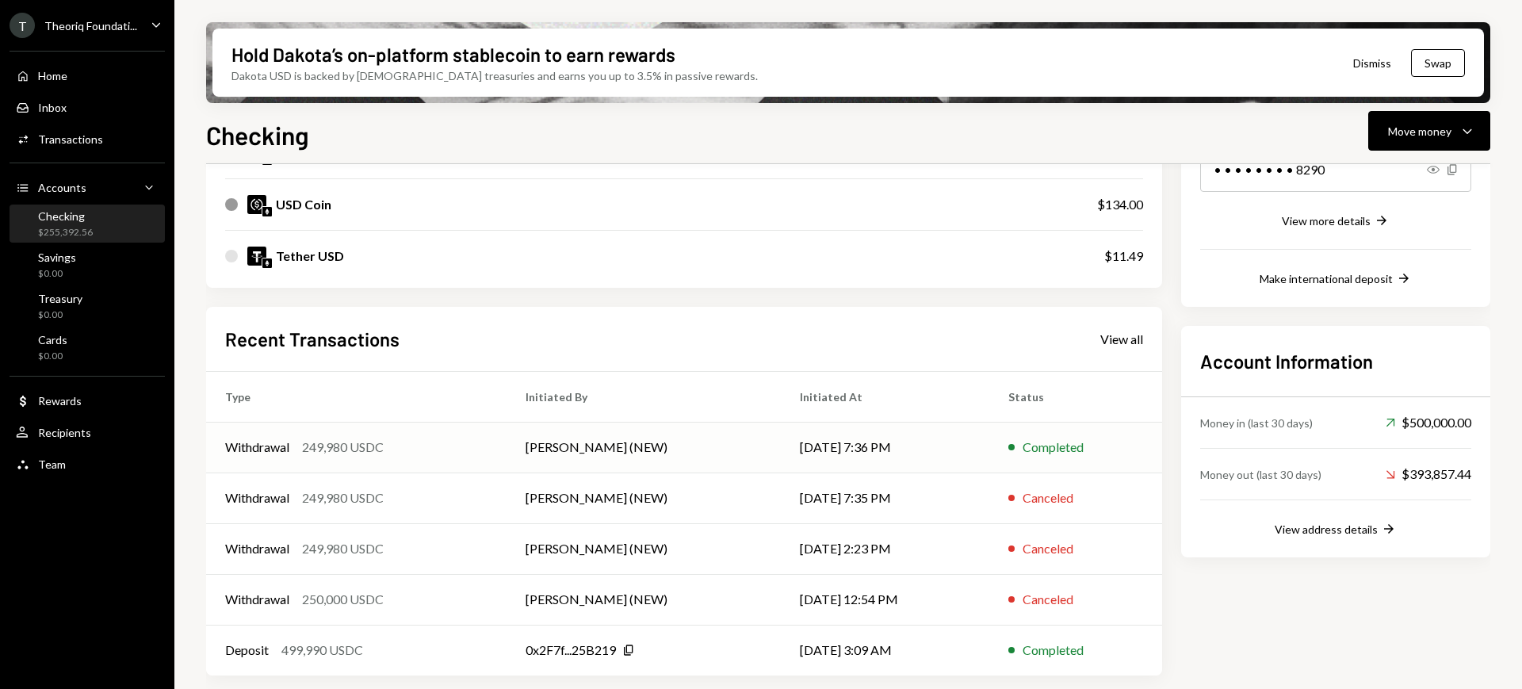
click at [954, 445] on td "[DATE] 7:36 PM" at bounding box center [885, 447] width 208 height 51
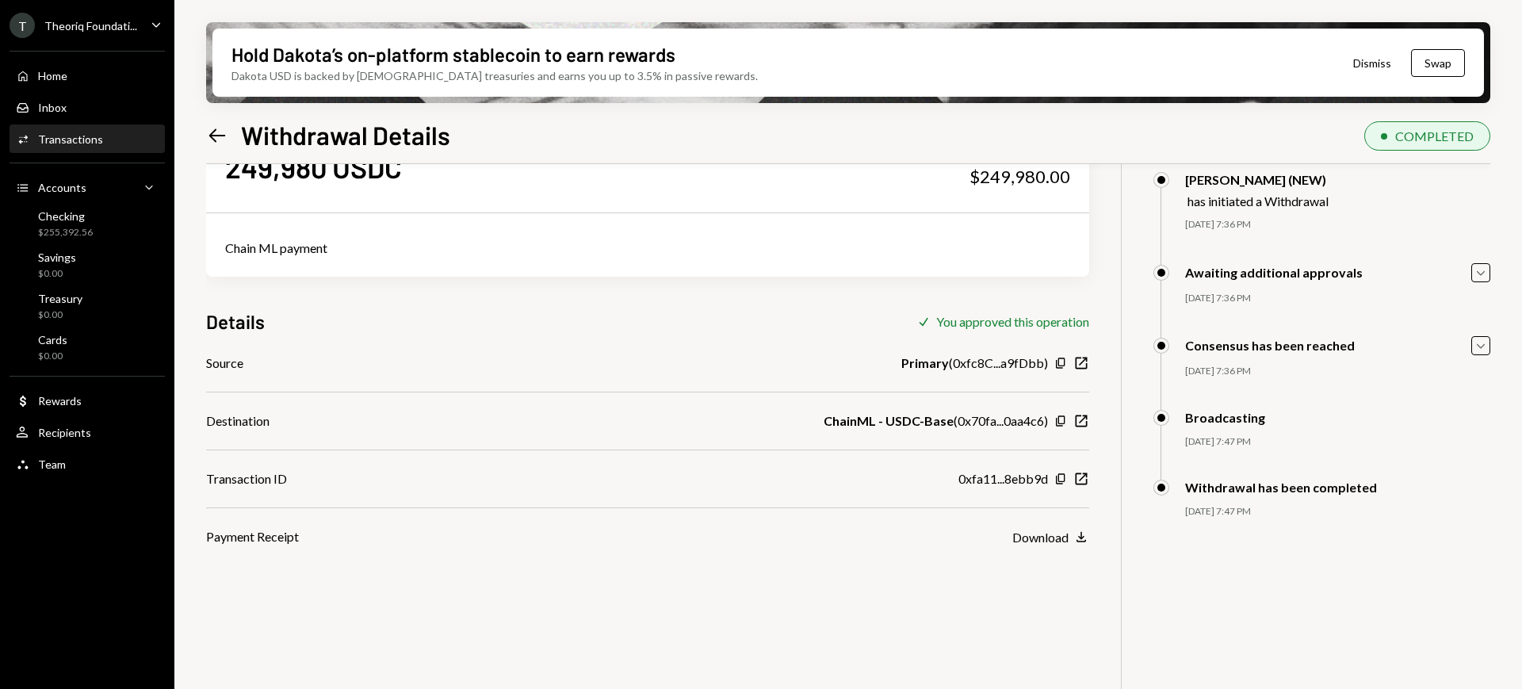
scroll to position [99, 0]
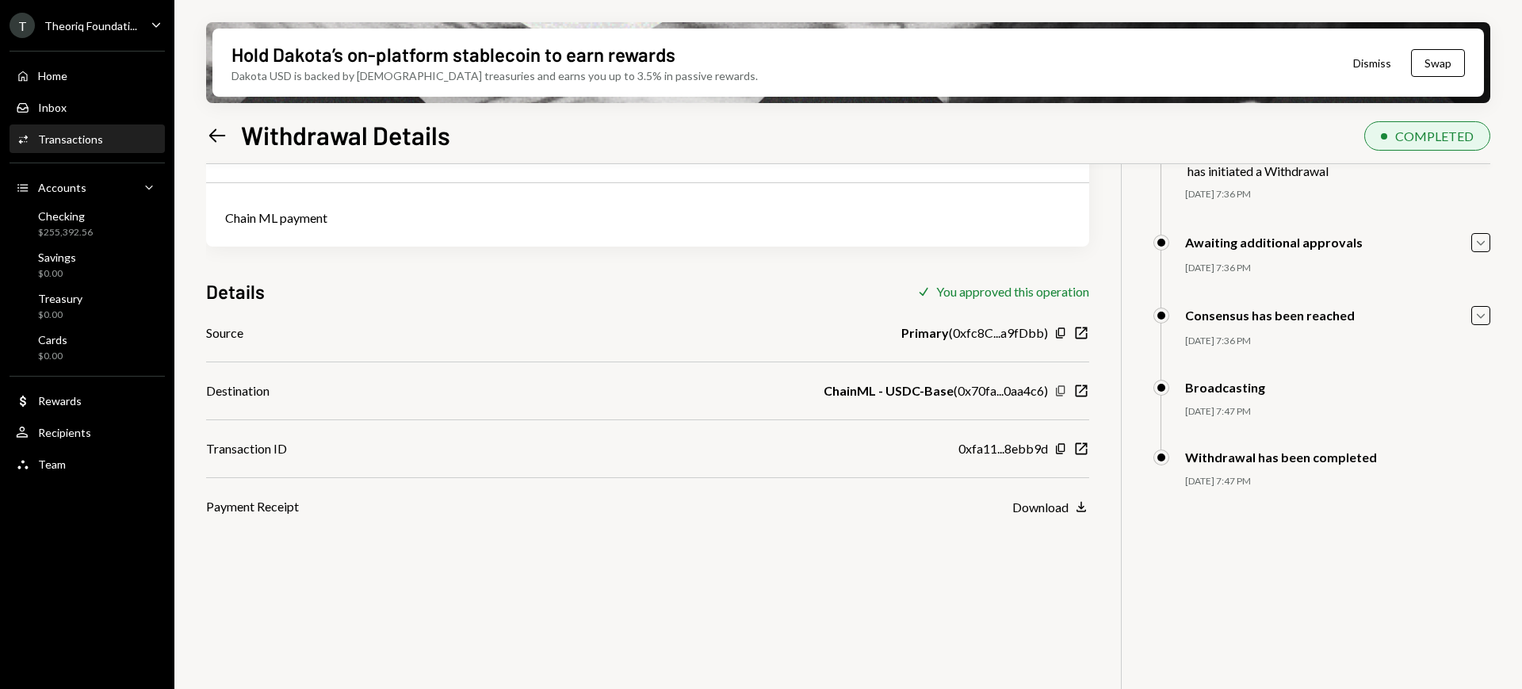
click at [1061, 390] on icon "Copy" at bounding box center [1060, 390] width 13 height 13
